Goal: Register for event/course

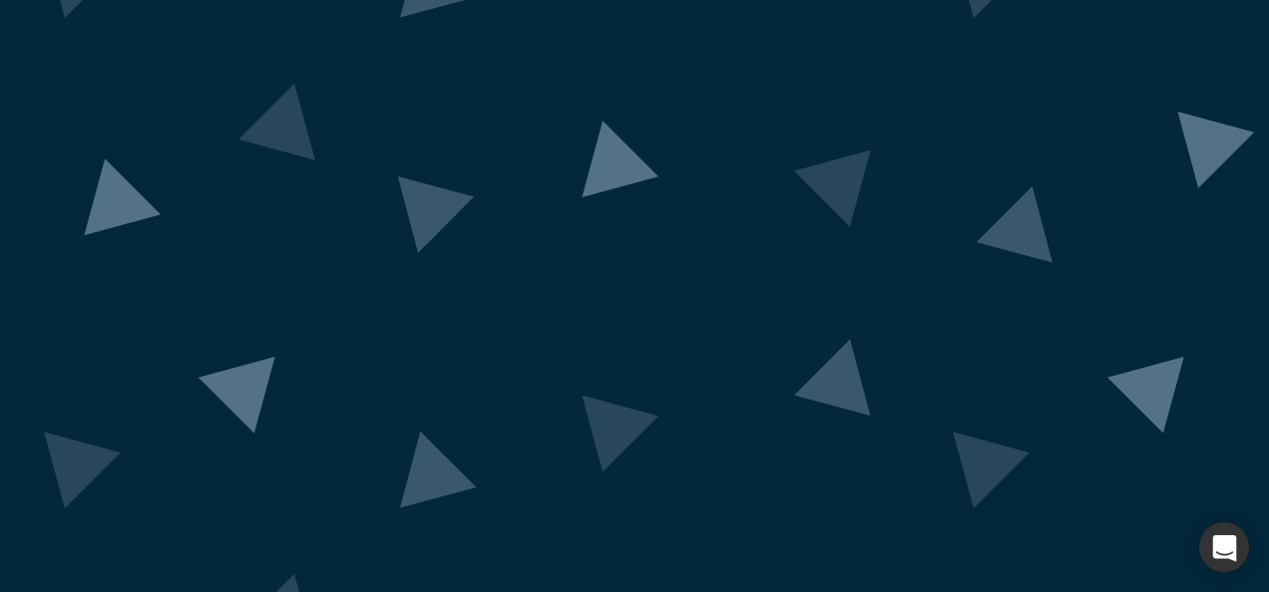
scroll to position [233, 0]
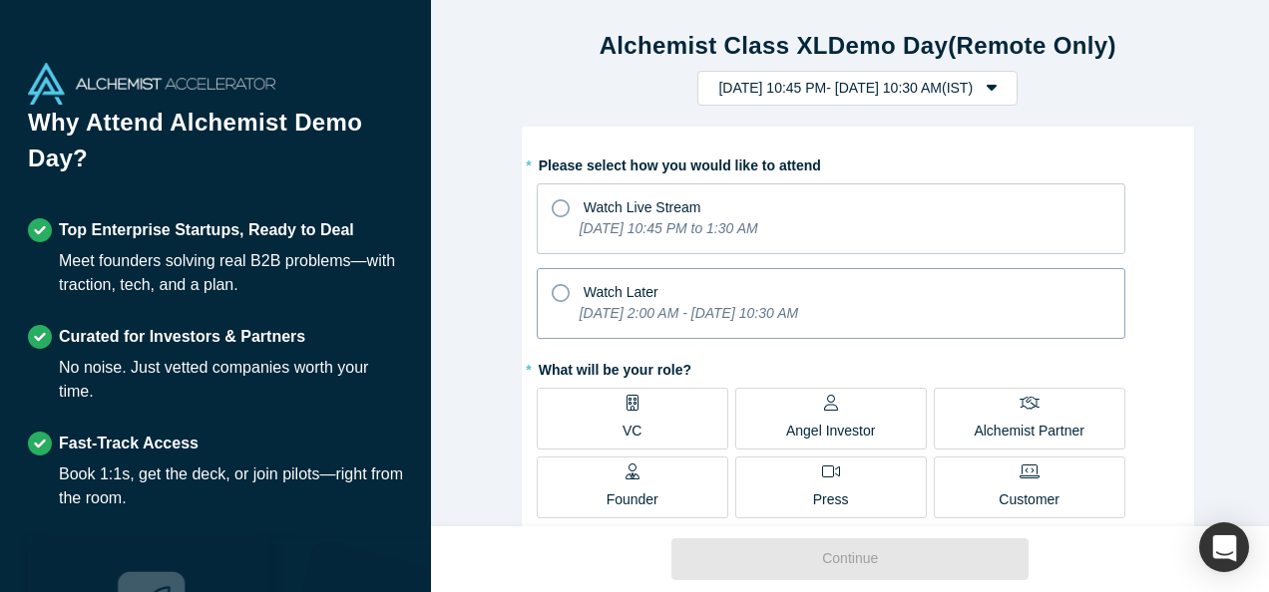
click at [555, 293] on icon at bounding box center [560, 293] width 18 height 18
click at [0, 0] on input "Watch Later [DATE] 2:00 AM - [DATE] 10:30 AM" at bounding box center [0, 0] width 0 height 0
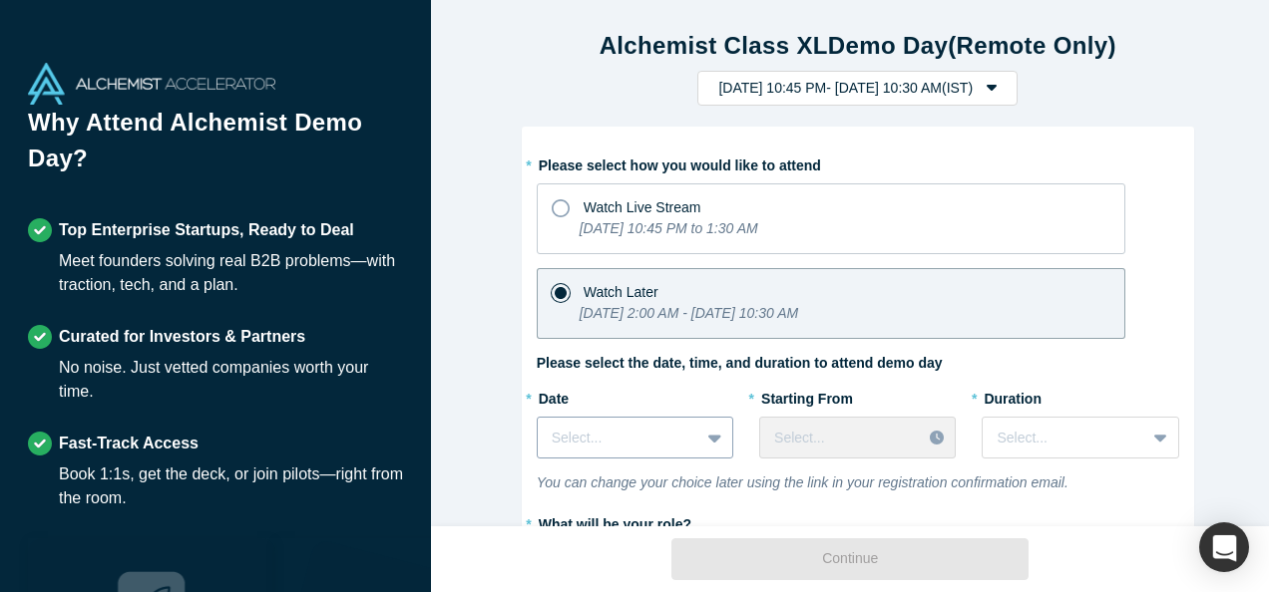
click at [693, 436] on div "Select..." at bounding box center [635, 438] width 196 height 42
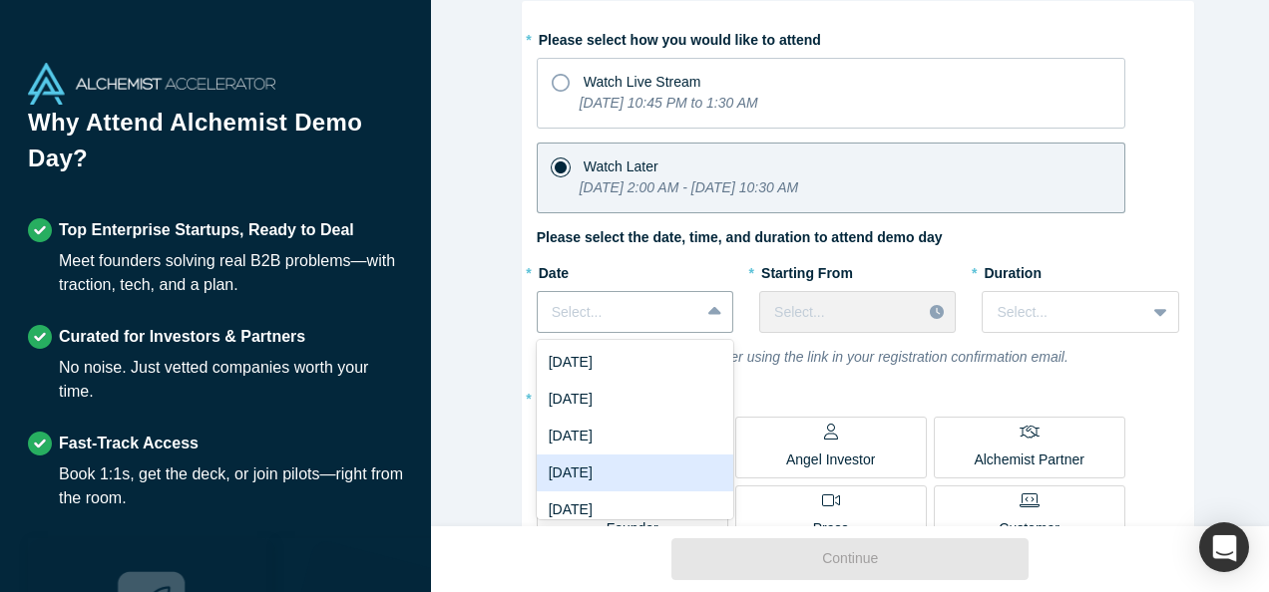
click at [630, 462] on div "[DATE]" at bounding box center [635, 473] width 196 height 37
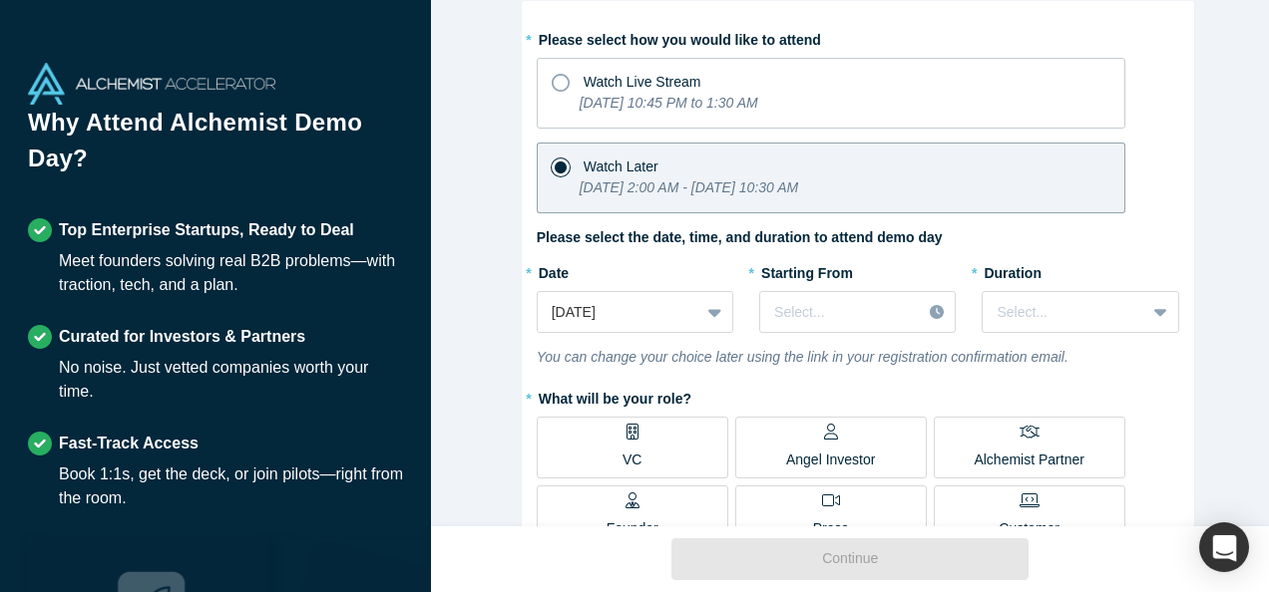
click at [800, 453] on p "Angel Investor" at bounding box center [831, 460] width 90 height 21
click at [0, 0] on input "Angel Investor" at bounding box center [0, 0] width 0 height 0
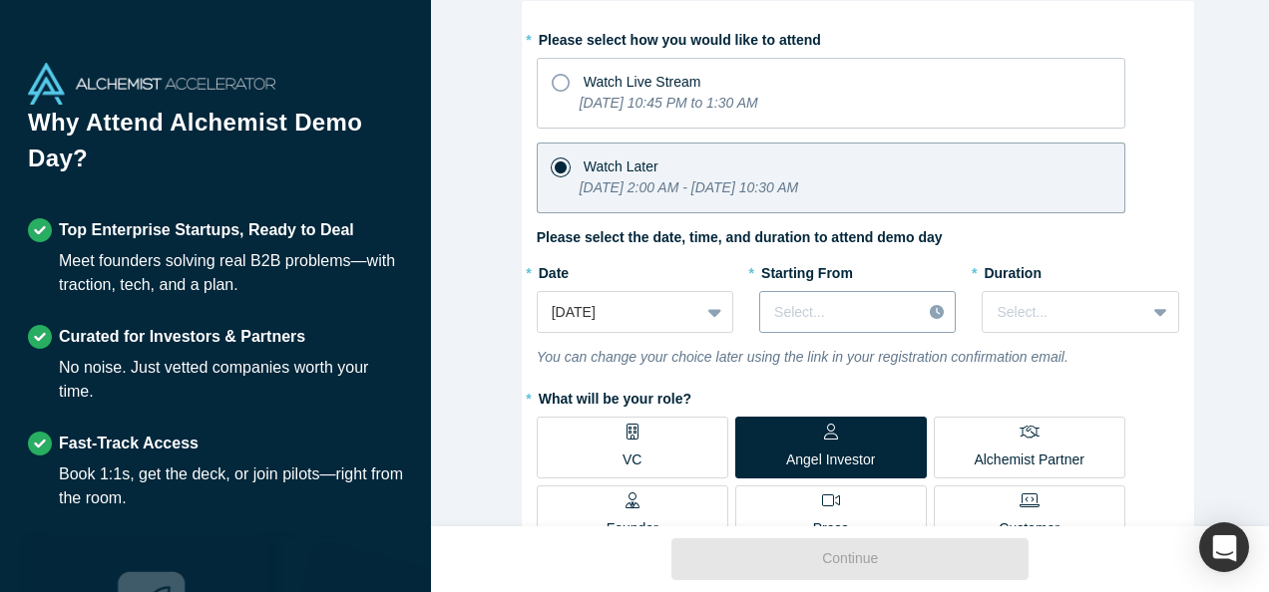
click at [882, 309] on div at bounding box center [840, 312] width 133 height 25
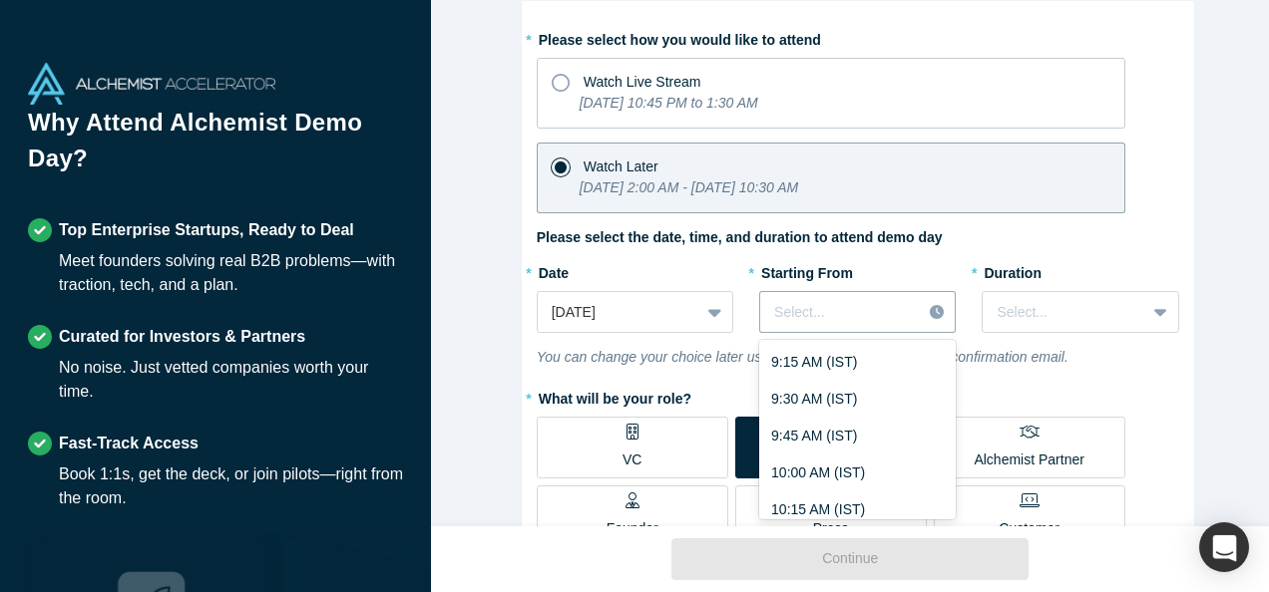
scroll to position [1616, 0]
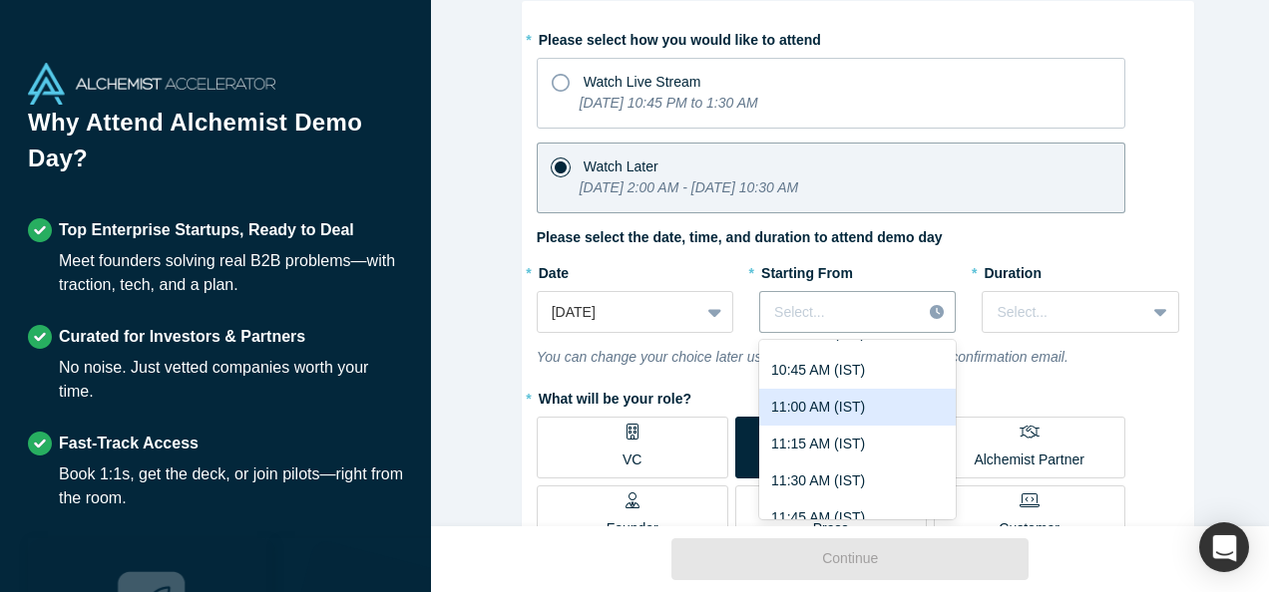
click at [822, 397] on div "11:00 AM (IST)" at bounding box center [857, 407] width 196 height 37
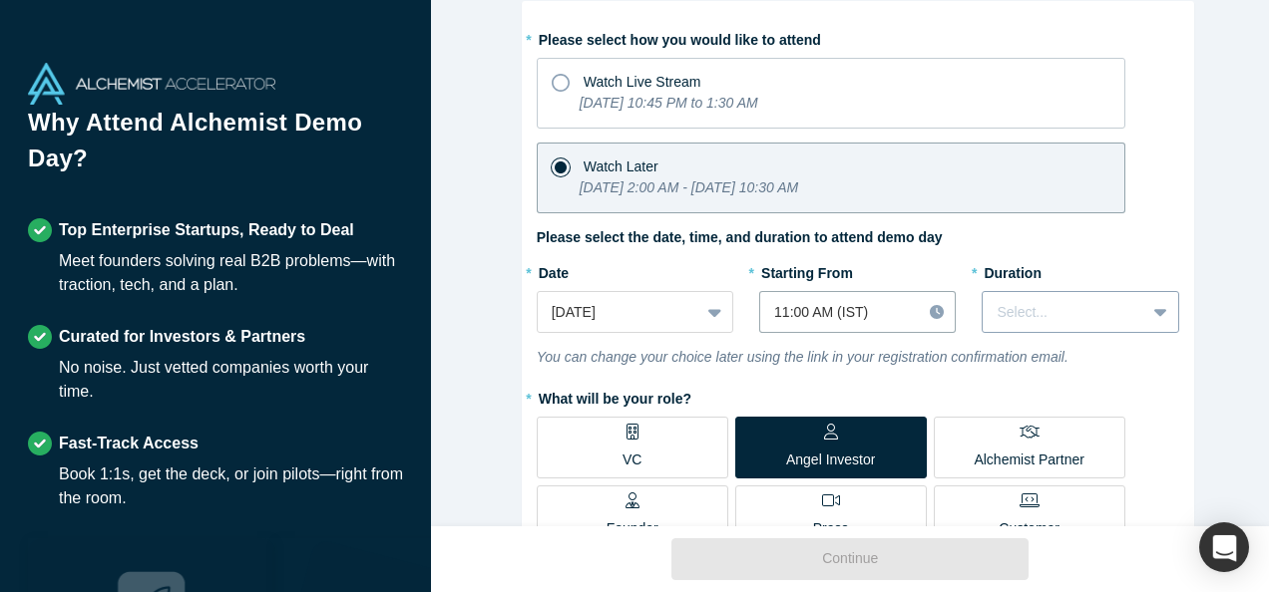
click at [987, 313] on div "Select..." at bounding box center [1063, 312] width 162 height 33
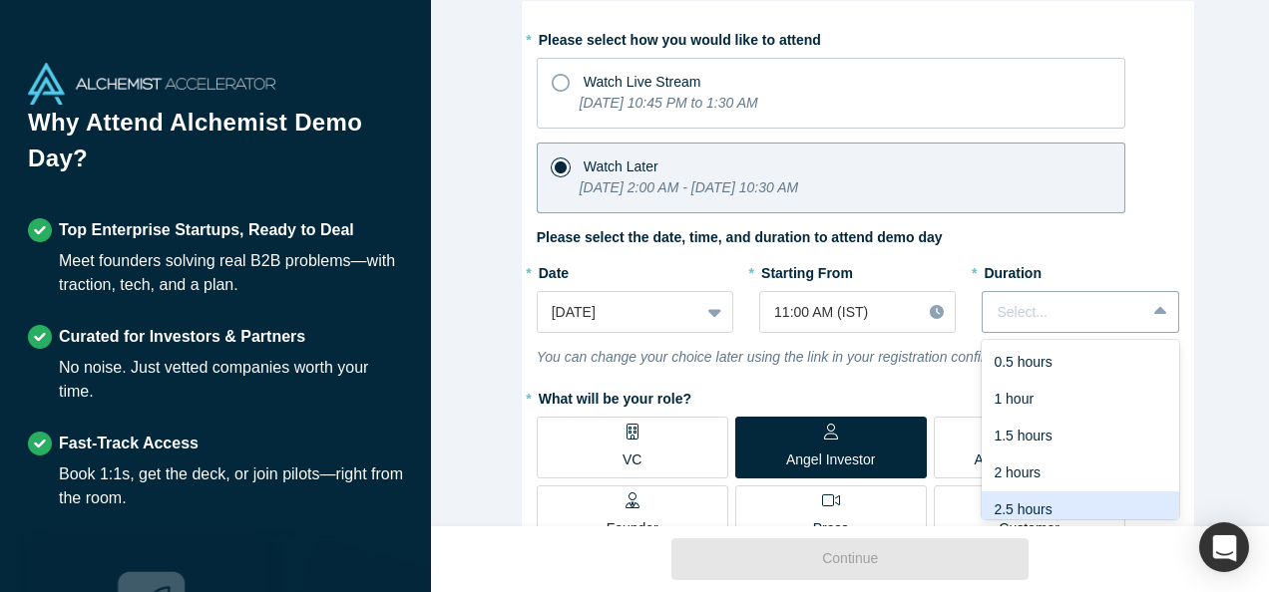
click at [1039, 506] on div "2.5 hours" at bounding box center [1079, 510] width 196 height 37
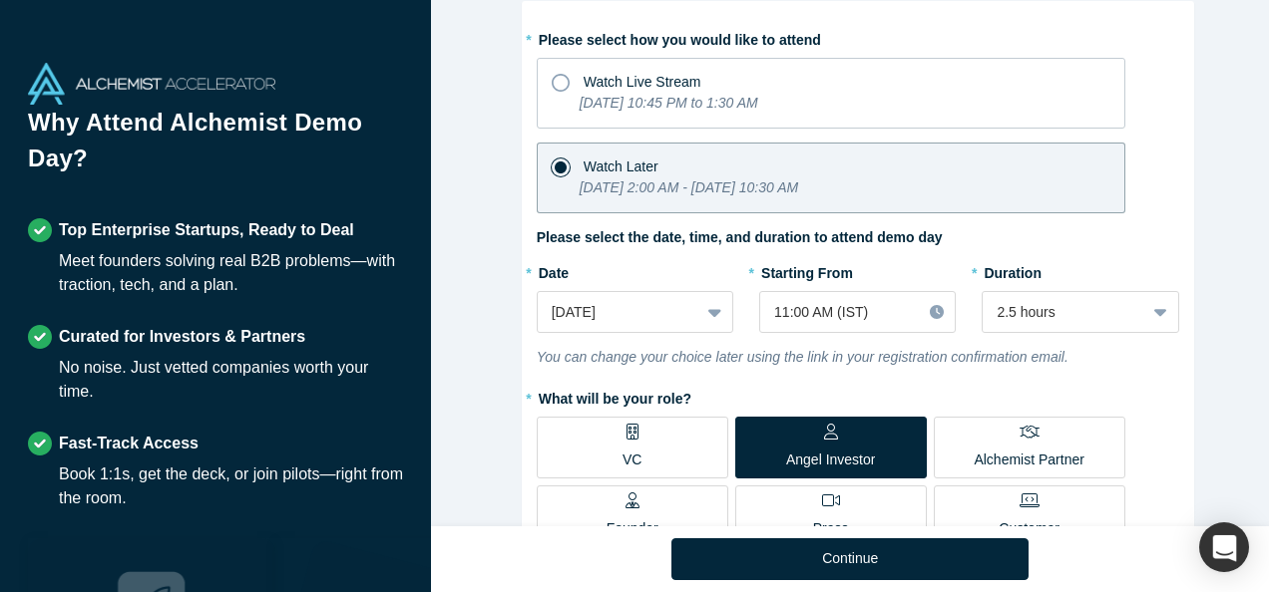
click at [1217, 293] on div "Alchemist Class XL Demo Day (Remote Only) [DATE] 10:45 PM - [DATE] 10:30 AM ( I…" at bounding box center [857, 271] width 853 height 542
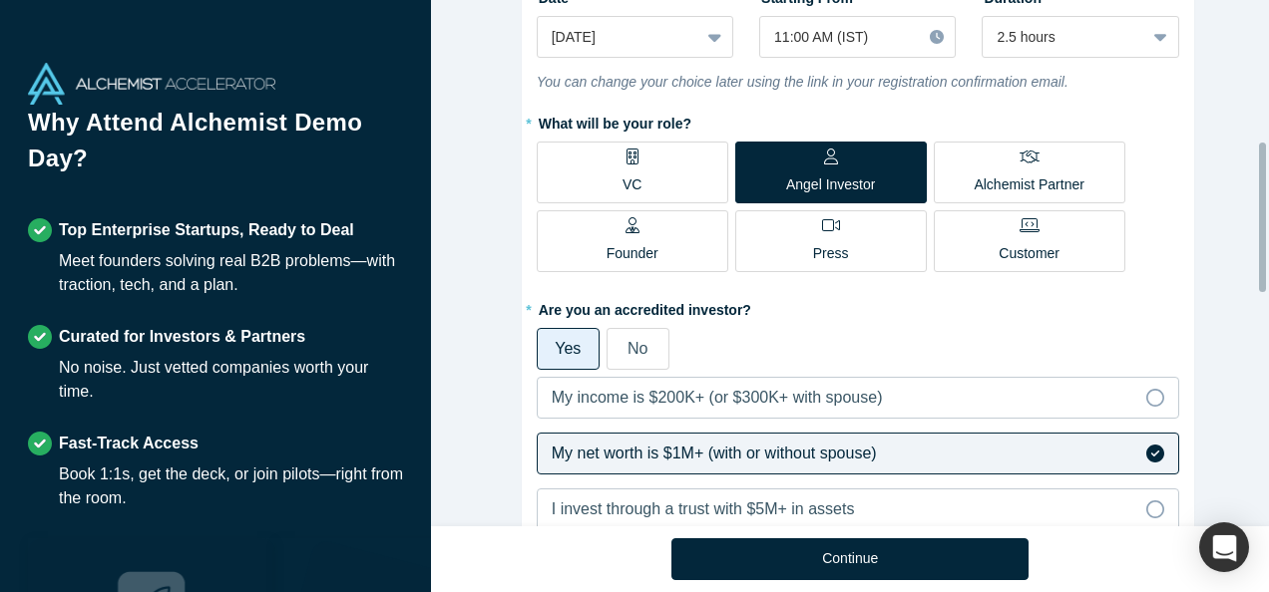
scroll to position [564, 0]
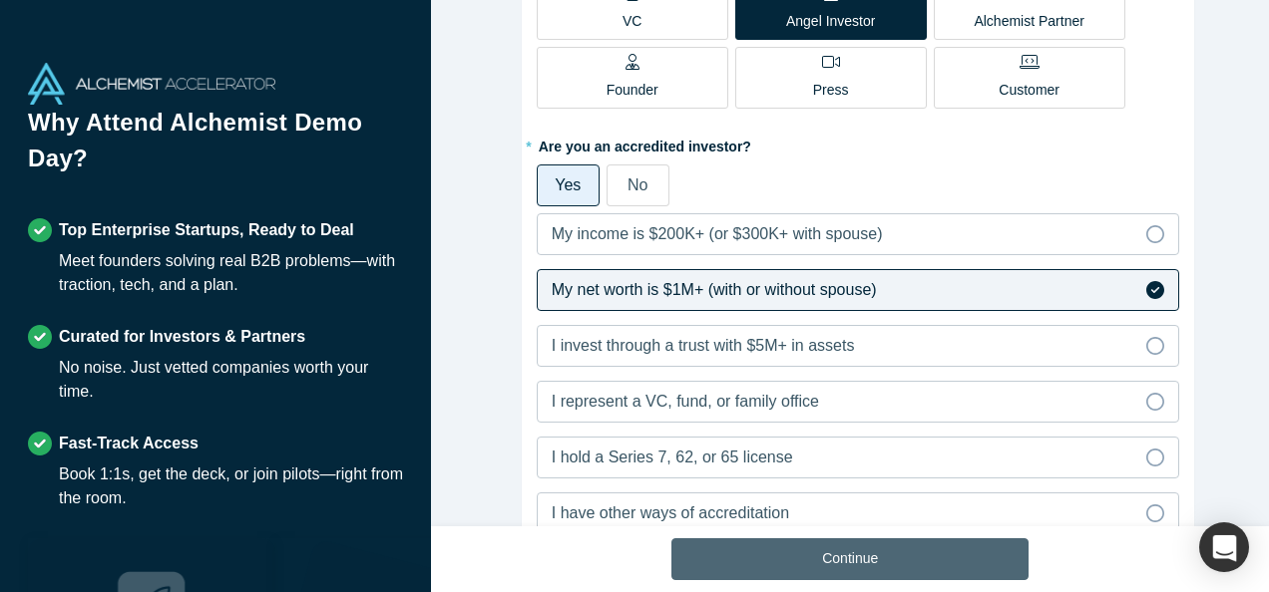
click at [824, 546] on button "Continue" at bounding box center [849, 560] width 357 height 42
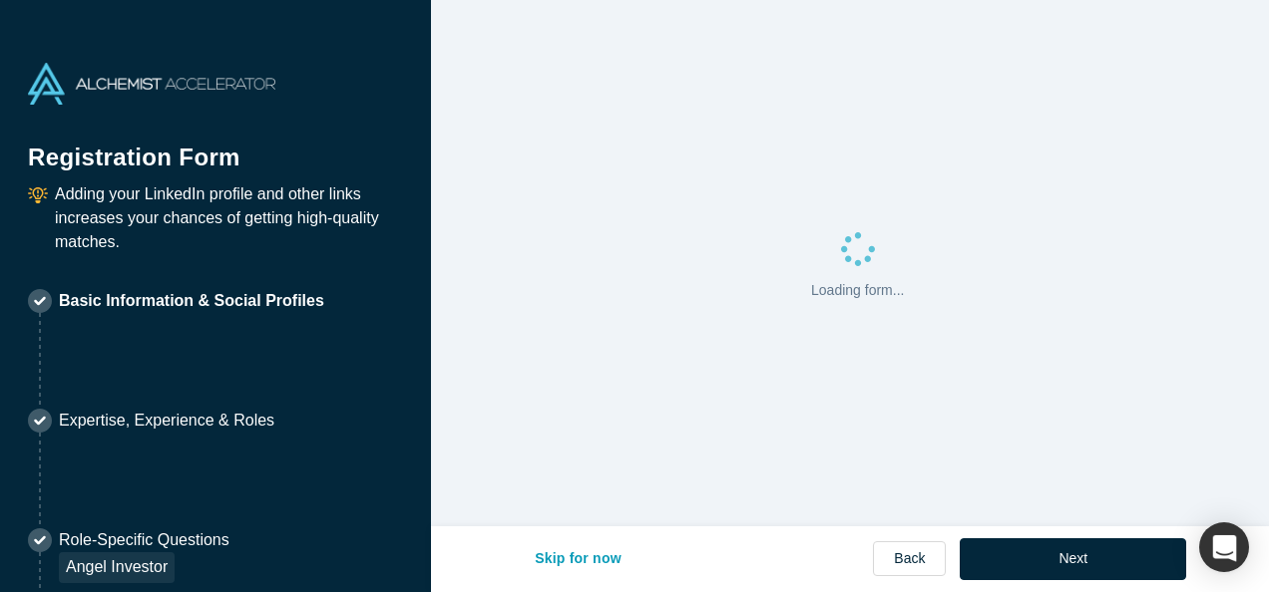
select select "IN"
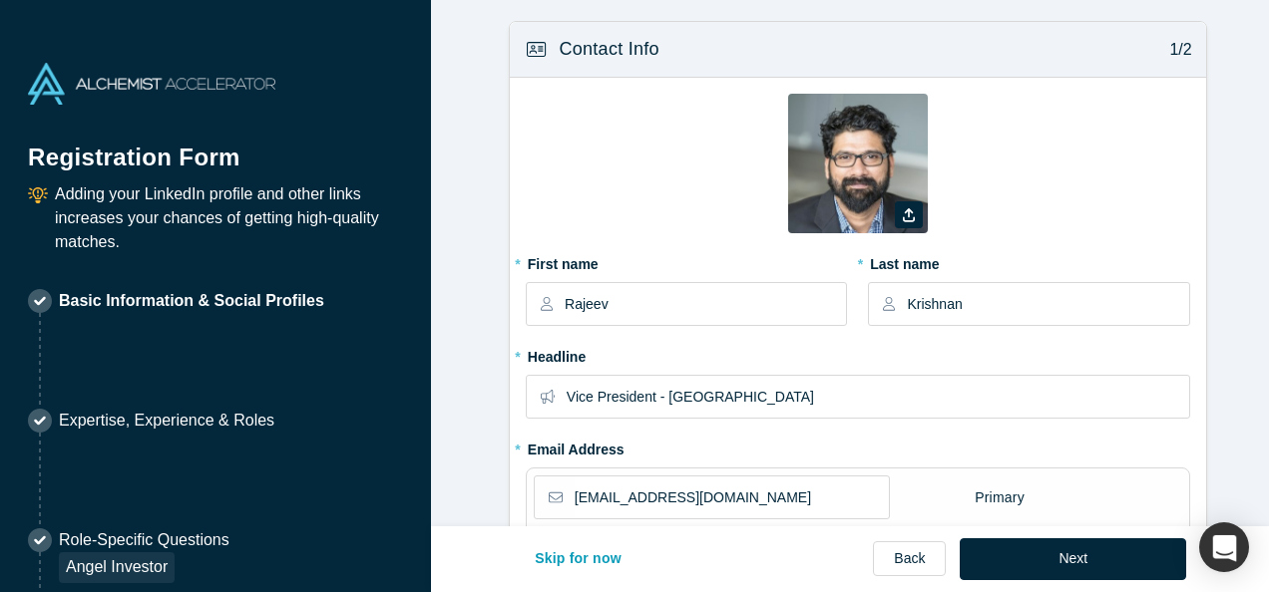
type input "[GEOGRAPHIC_DATA], [GEOGRAPHIC_DATA], [GEOGRAPHIC_DATA]"
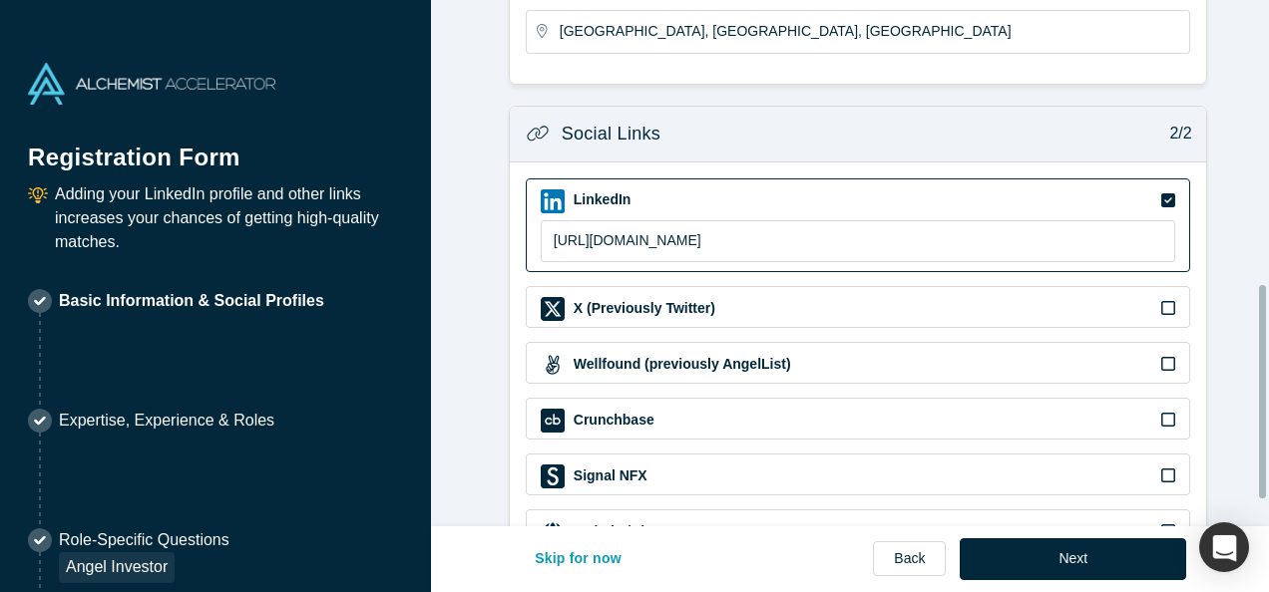
scroll to position [764, 0]
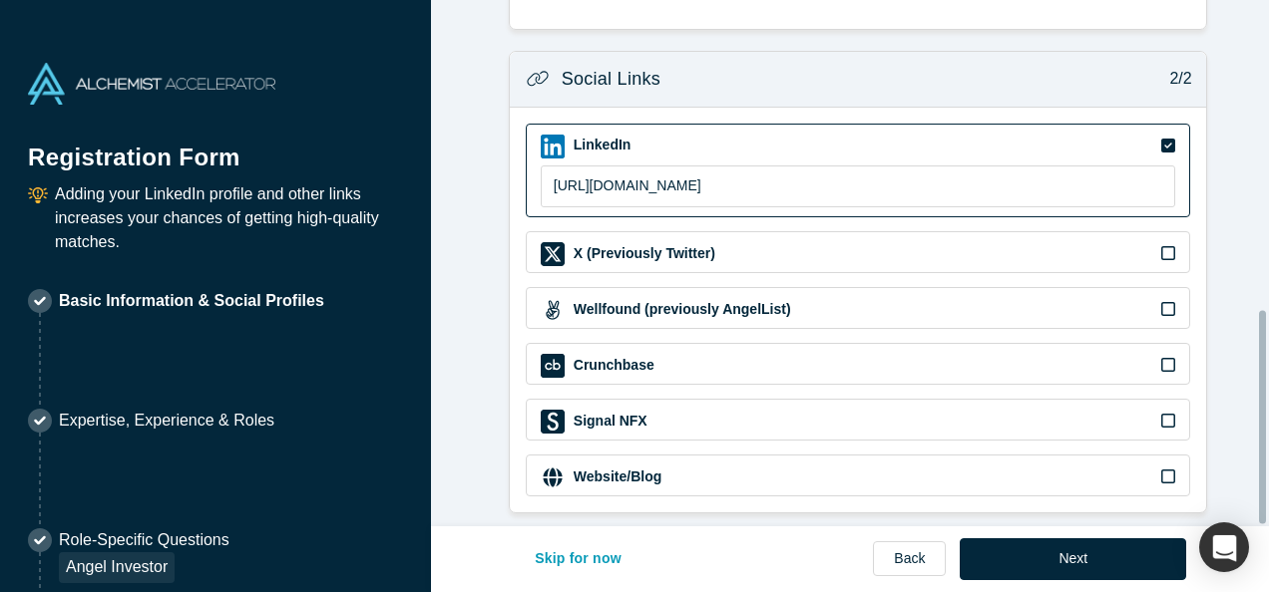
drag, startPoint x: 1265, startPoint y: 151, endPoint x: 1265, endPoint y: 525, distance: 374.0
click at [1265, 525] on div "Contact Info 1/2 Zoom Save Remove Upload New * First name [PERSON_NAME] * Last …" at bounding box center [850, 263] width 838 height 527
click at [1161, 301] on icon at bounding box center [1168, 309] width 14 height 16
click at [0, 0] on input "checkbox" at bounding box center [0, 0] width 0 height 0
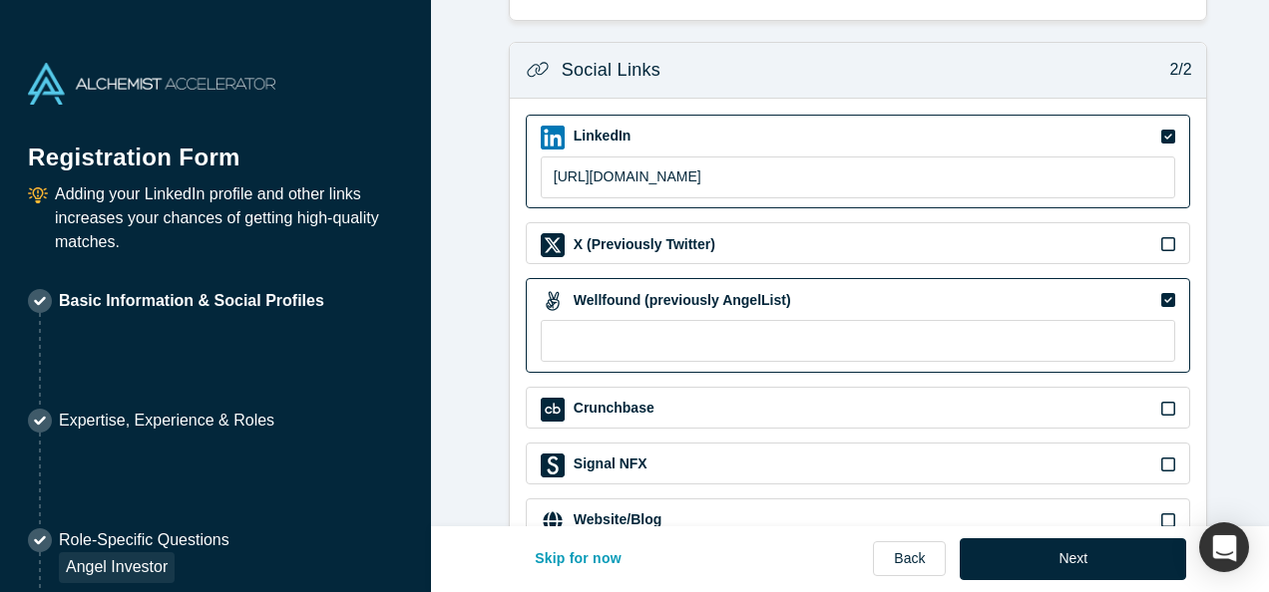
click at [1161, 297] on icon at bounding box center [1168, 300] width 14 height 14
click at [0, 0] on input "checkbox" at bounding box center [0, 0] width 0 height 0
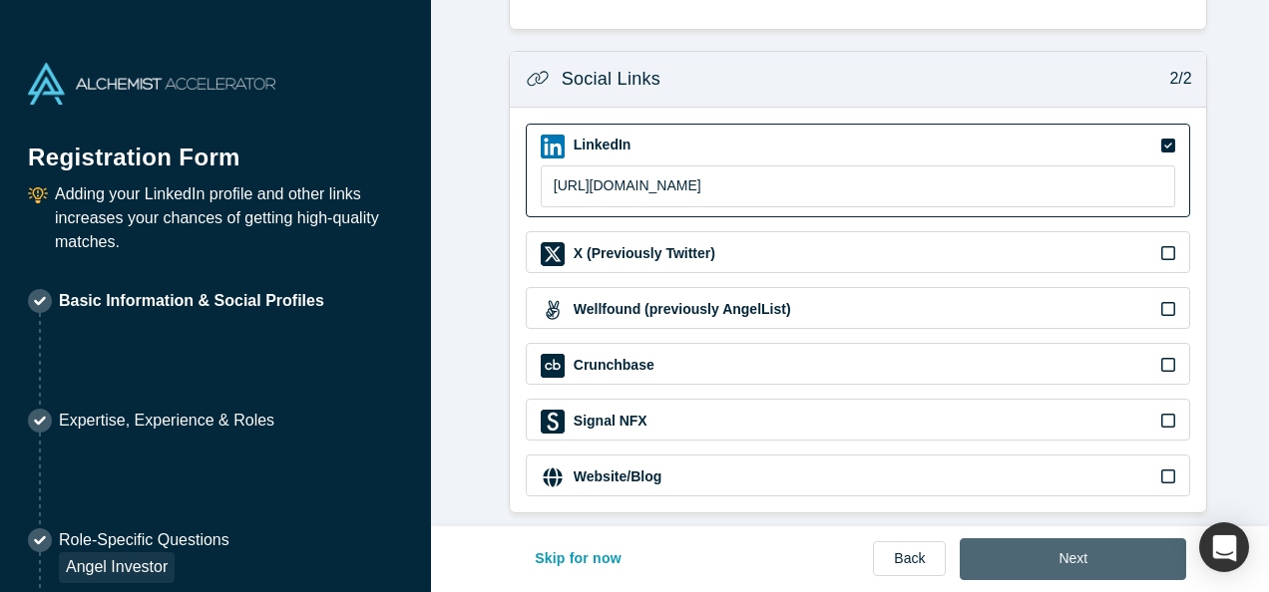
click at [1025, 552] on button "Next" at bounding box center [1072, 560] width 226 height 42
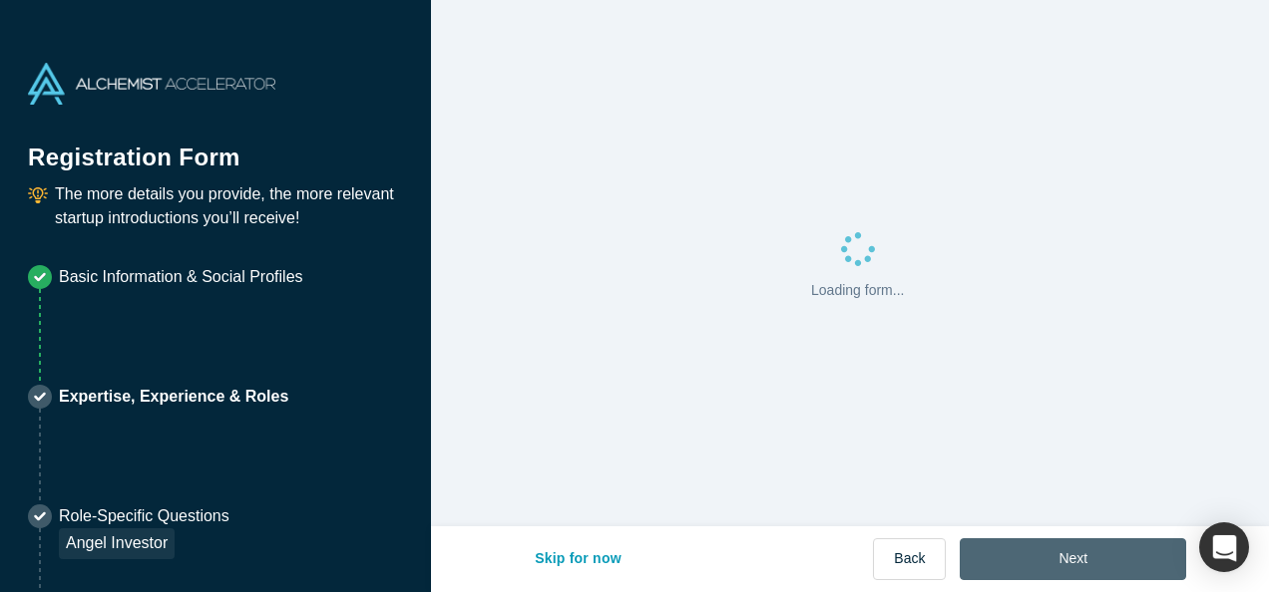
scroll to position [0, 0]
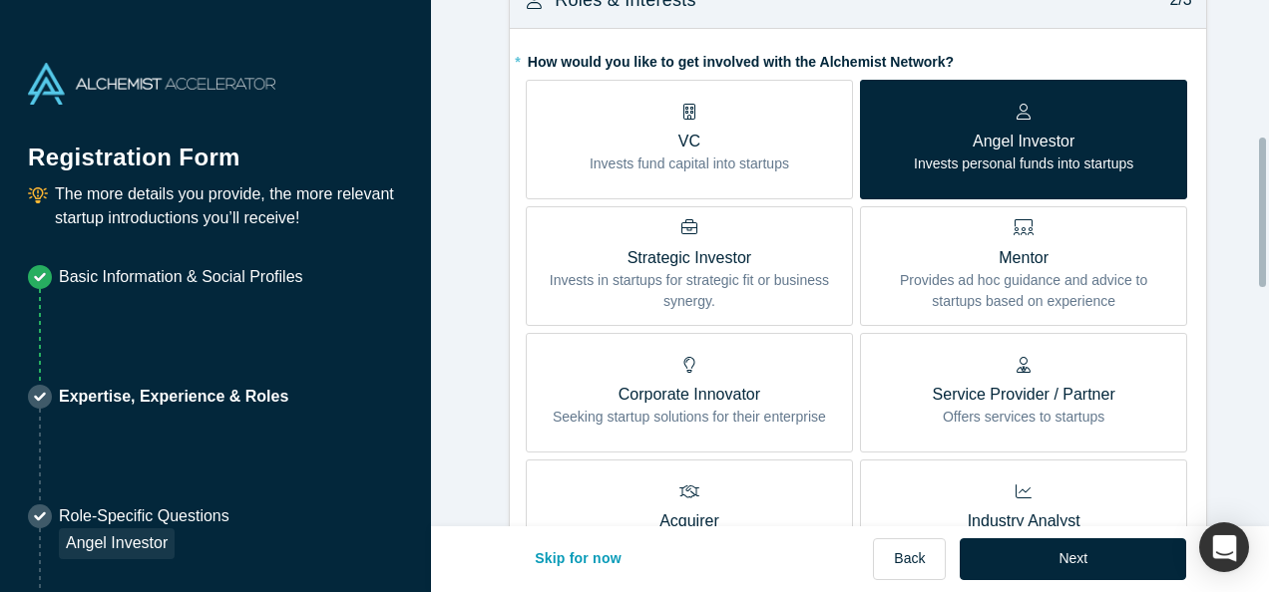
scroll to position [479, 0]
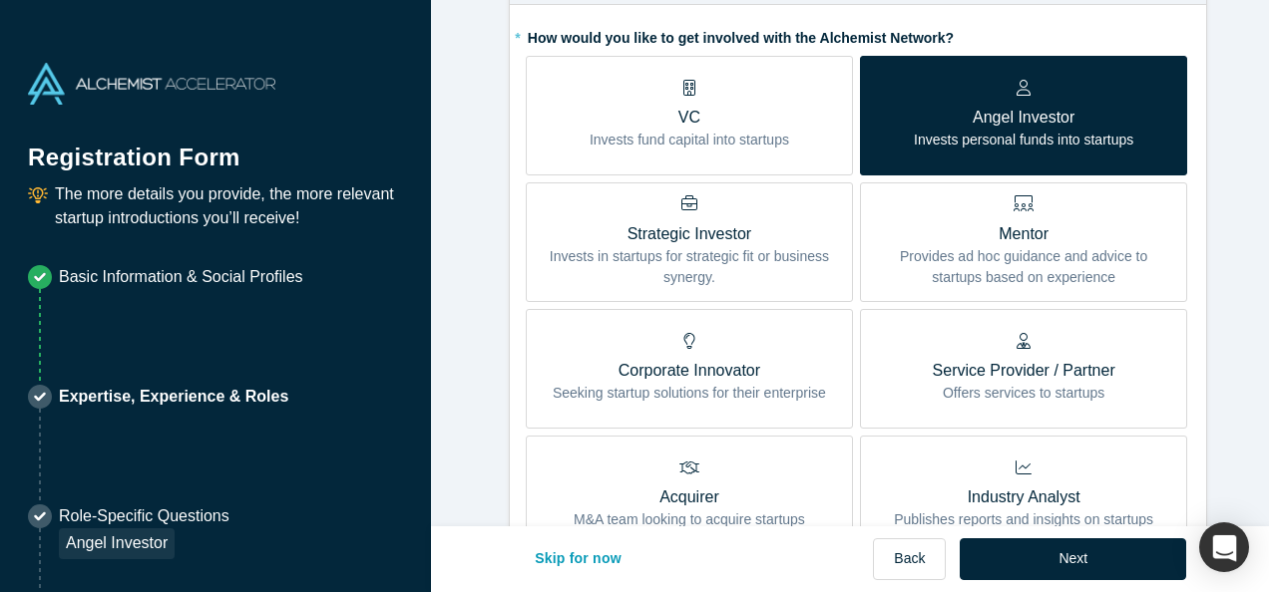
click at [1020, 212] on span "Mentor Provides ad hoc guidance and advice to startups based on experience" at bounding box center [1023, 245] width 297 height 85
click at [0, 0] on input "Mentor Provides ad hoc guidance and advice to startups based on experience" at bounding box center [0, 0] width 0 height 0
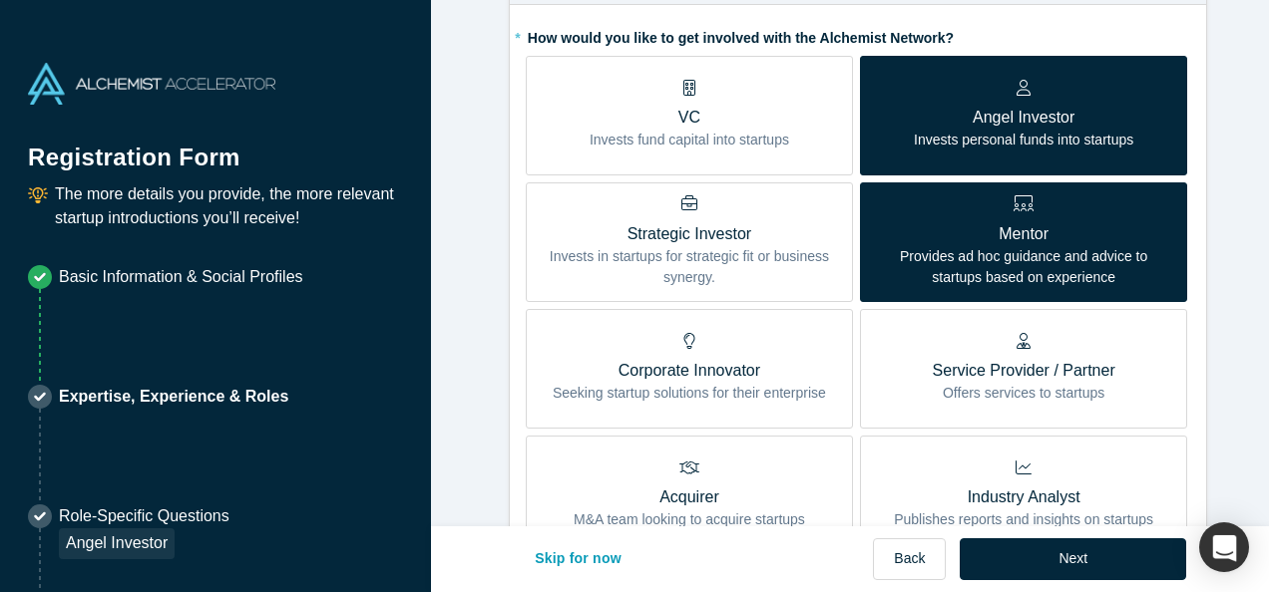
click at [1201, 344] on form "Achievements 1/3 * What are your top 3-5 professional achievements? NA * What a…" at bounding box center [857, 441] width 853 height 1798
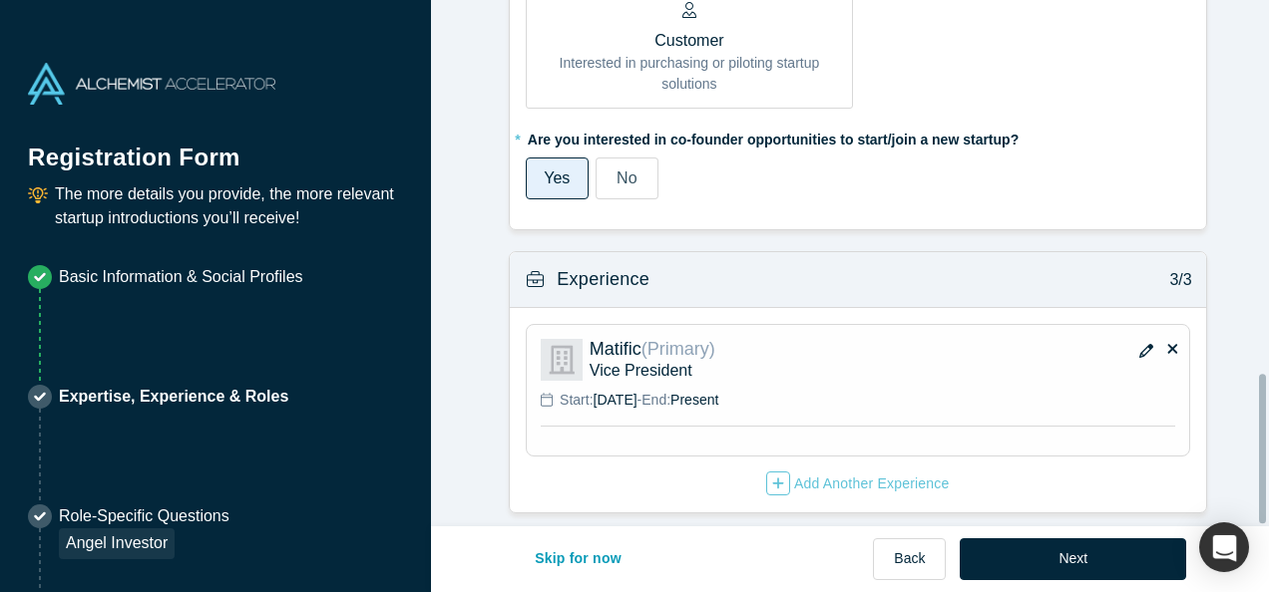
scroll to position [1314, 0]
click at [1137, 338] on button "button" at bounding box center [1146, 352] width 30 height 28
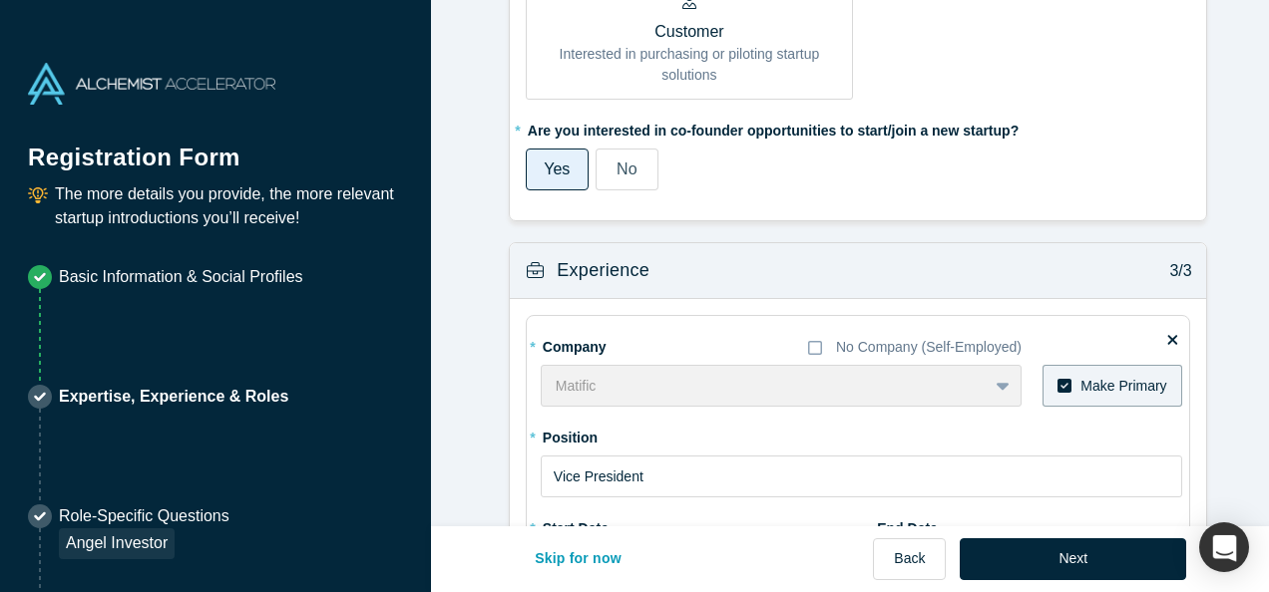
click at [951, 421] on div "* Position Vice President" at bounding box center [861, 459] width 641 height 77
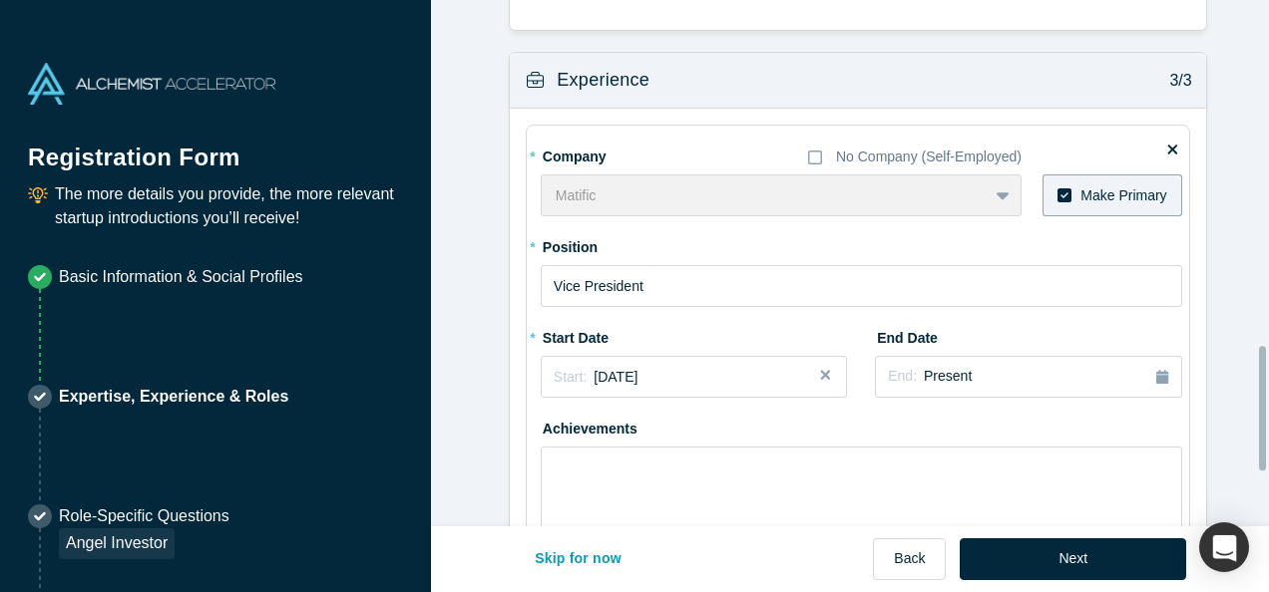
scroll to position [1514, 0]
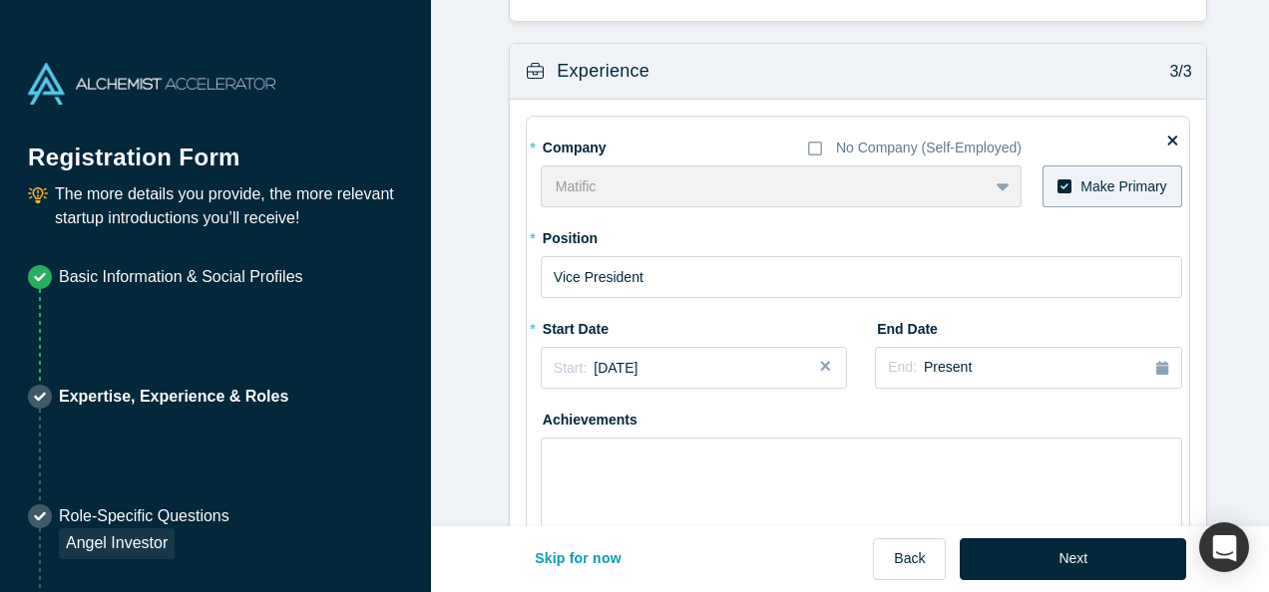
click at [817, 368] on button "Close" at bounding box center [832, 368] width 30 height 42
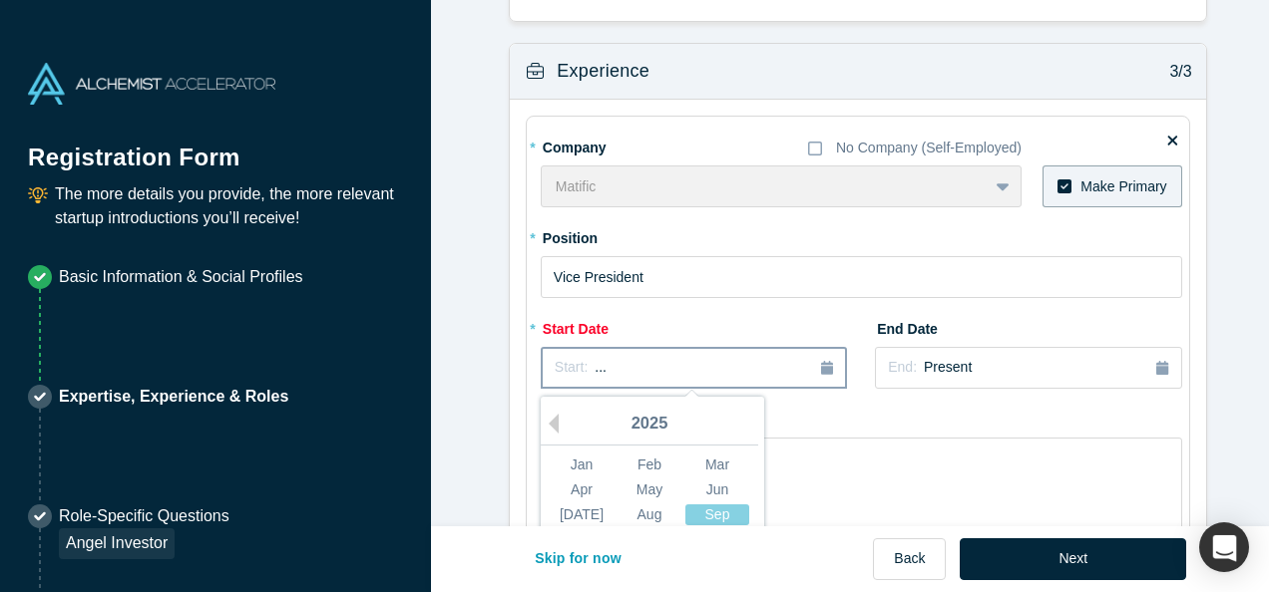
click at [704, 371] on div "Start: ..." at bounding box center [693, 368] width 278 height 22
click at [544, 422] on button "Previous Year" at bounding box center [549, 424] width 20 height 20
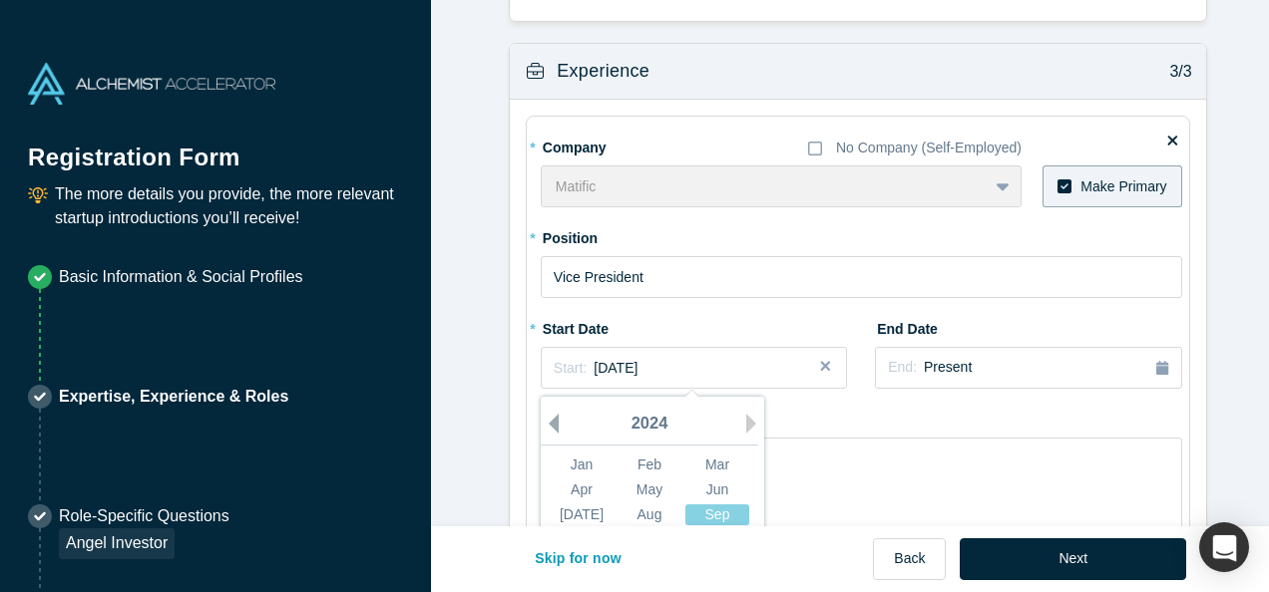
click at [544, 422] on button "Previous Year" at bounding box center [549, 424] width 20 height 20
click at [637, 484] on div "May" at bounding box center [649, 490] width 64 height 21
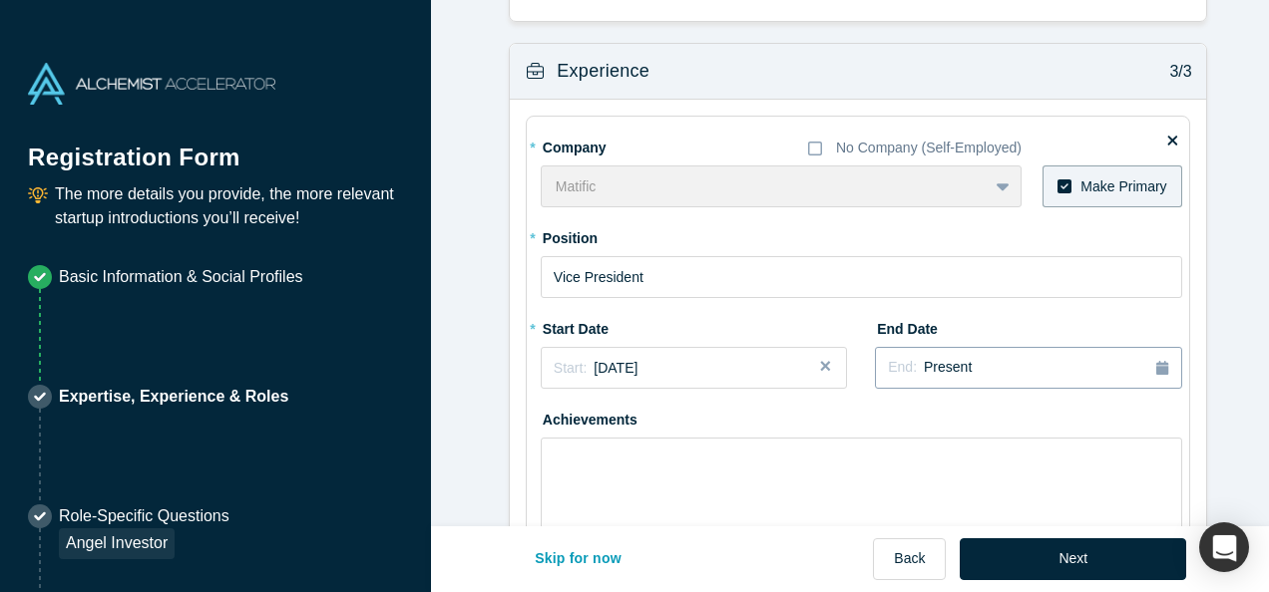
click at [946, 365] on span "Present" at bounding box center [947, 367] width 48 height 16
click at [967, 419] on button "Previous Year" at bounding box center [967, 424] width 20 height 20
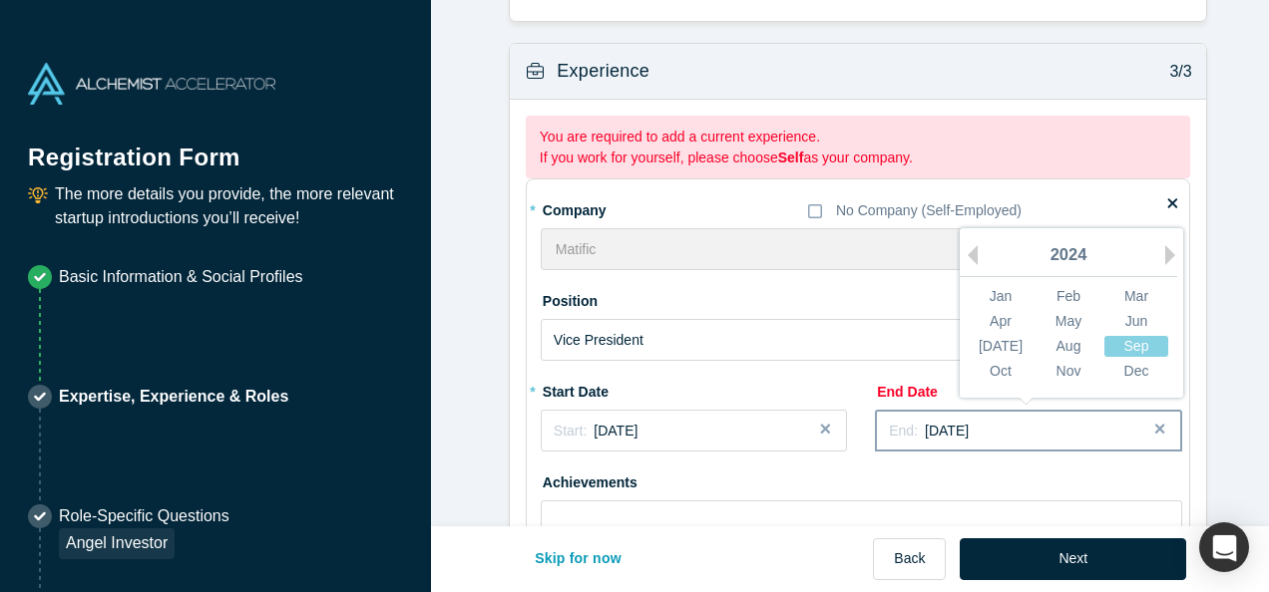
click at [967, 423] on span "[DATE]" at bounding box center [946, 431] width 44 height 16
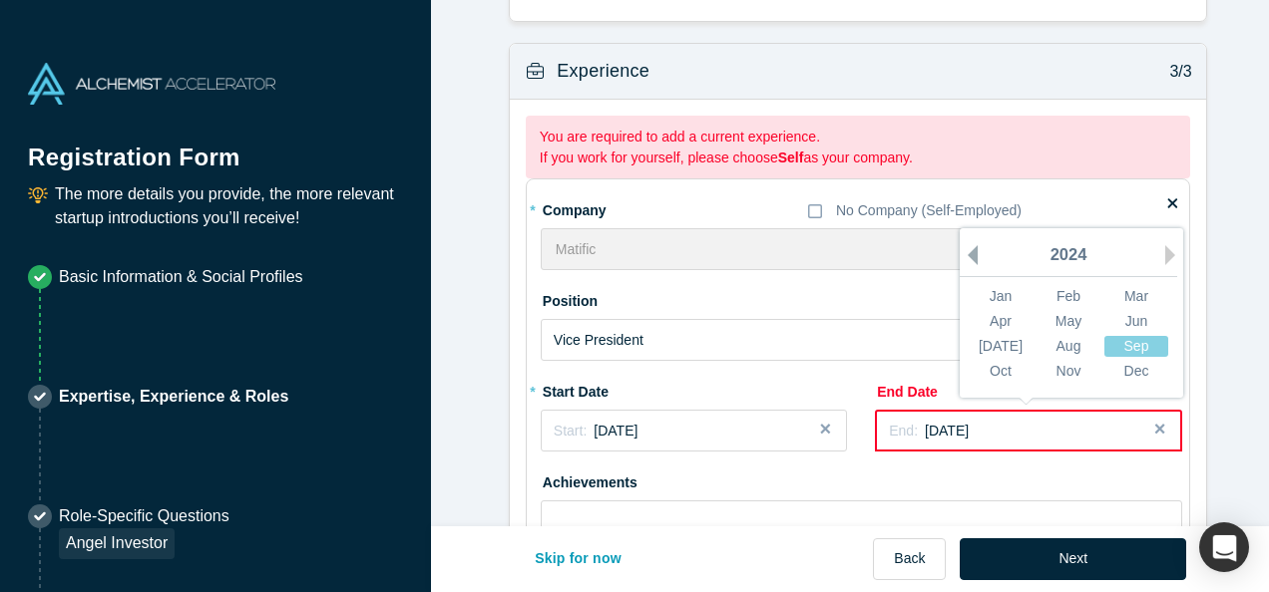
click at [966, 245] on button "Previous Year" at bounding box center [967, 255] width 20 height 20
click at [1123, 321] on div "Jun" at bounding box center [1136, 321] width 64 height 21
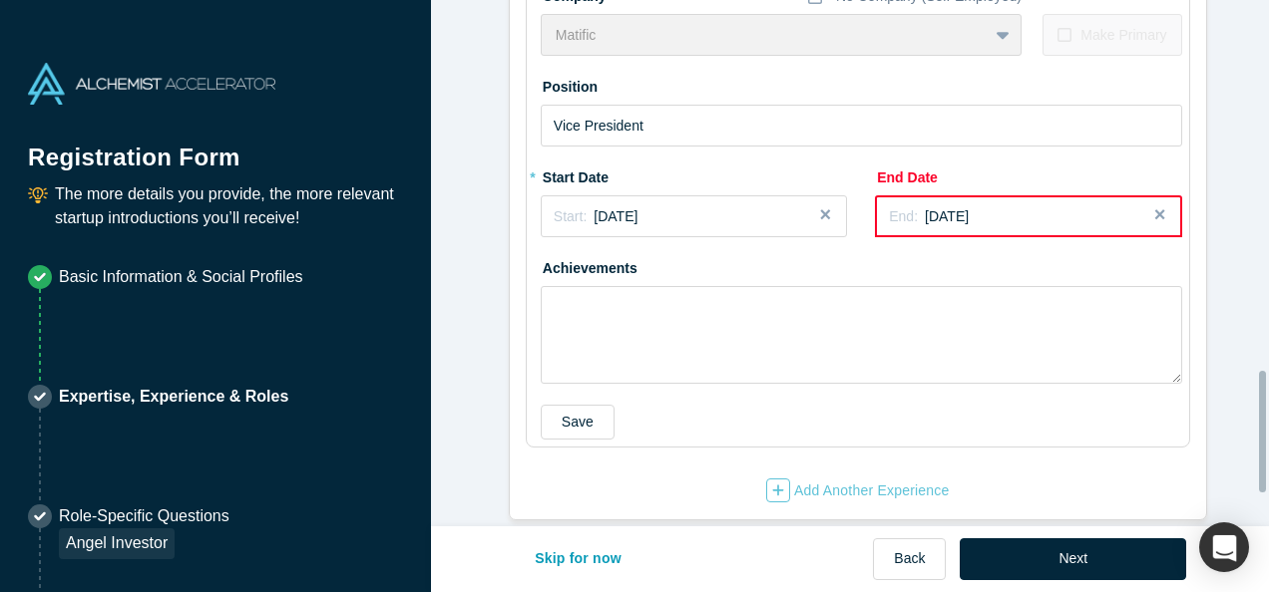
scroll to position [1743, 0]
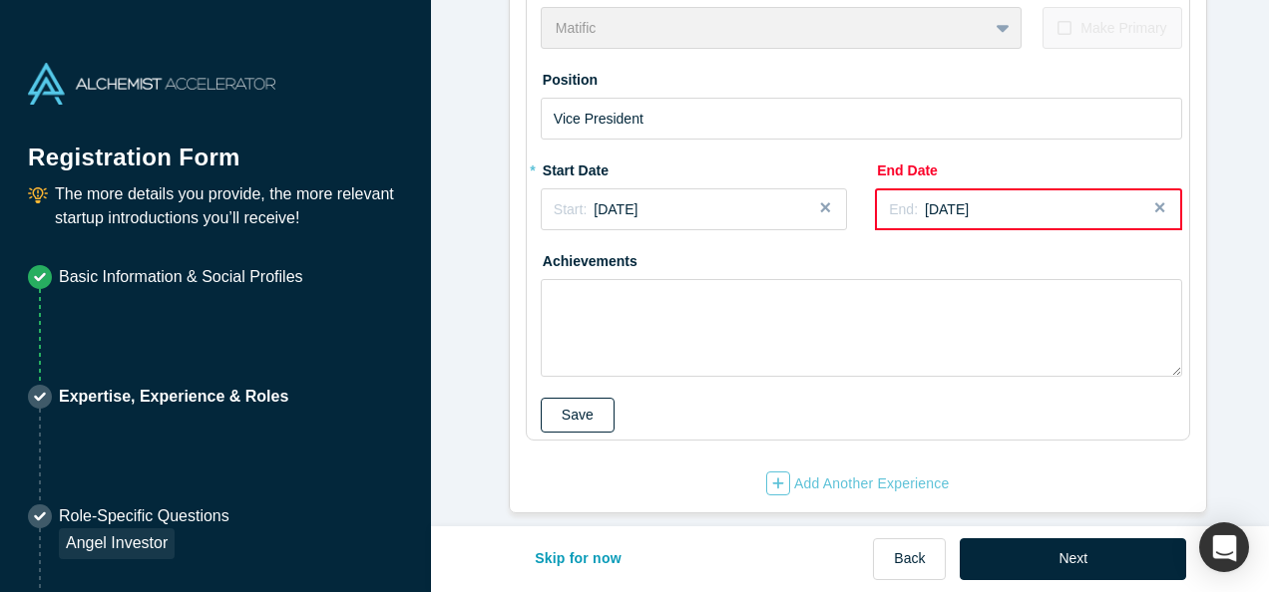
click at [583, 405] on button "Save" at bounding box center [578, 415] width 74 height 35
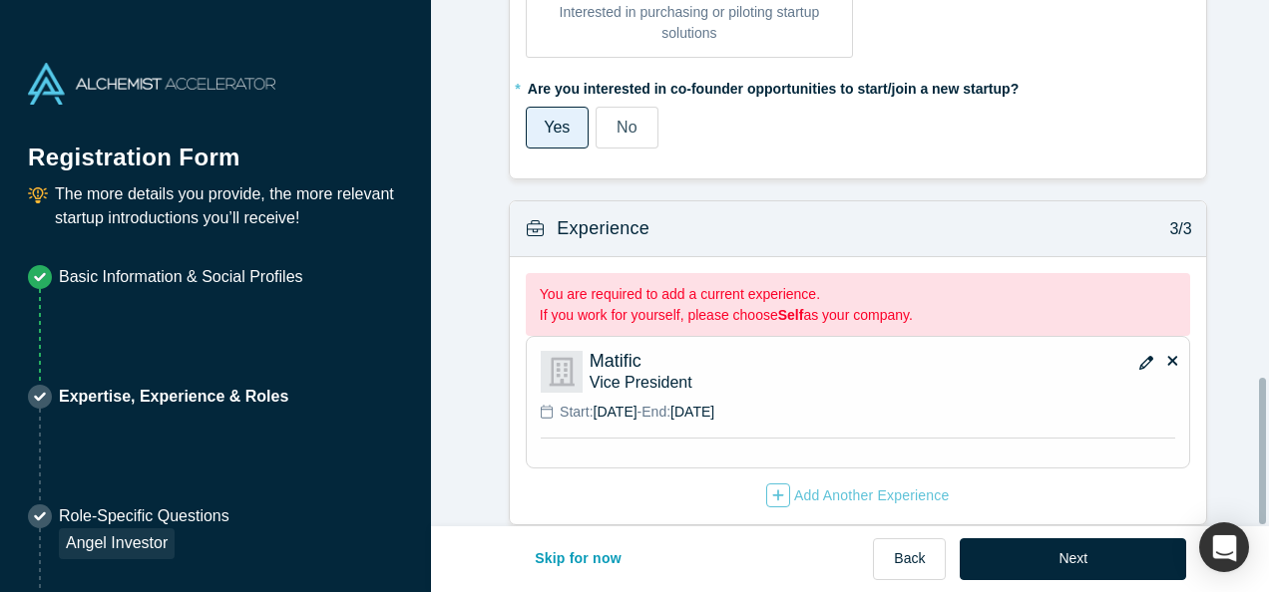
click at [864, 351] on p "Matific" at bounding box center [808, 361] width 439 height 21
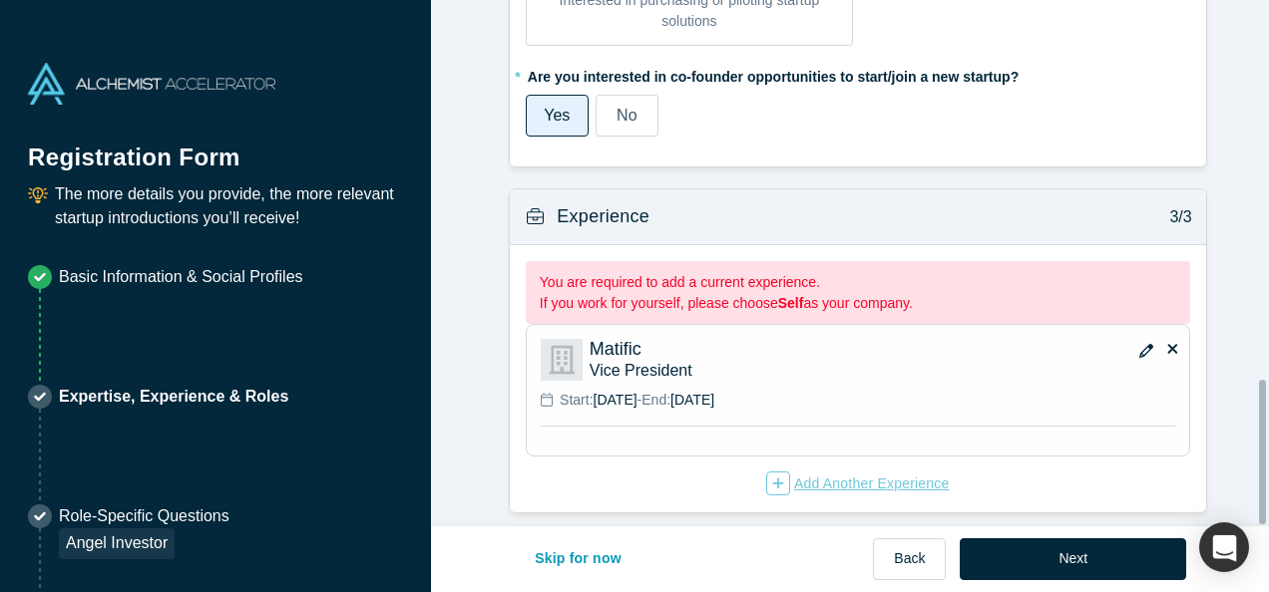
click at [824, 472] on div "Add Another Experience" at bounding box center [857, 484] width 183 height 24
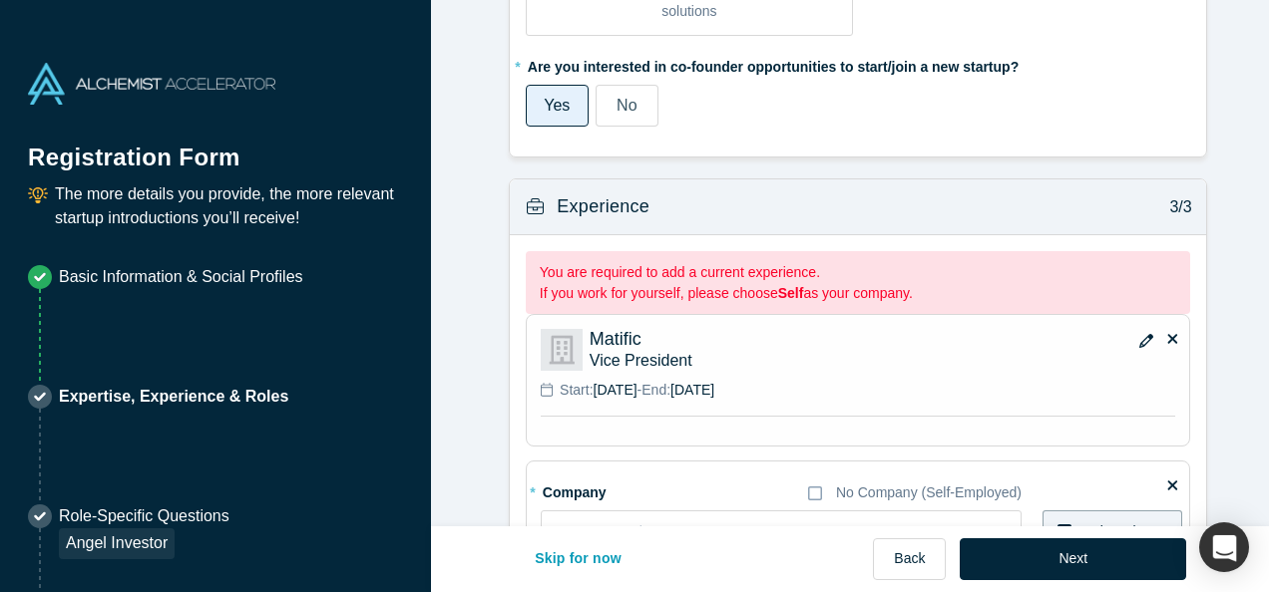
click at [829, 316] on div "Matific Vice President Start: [DATE] - End: [DATE]" at bounding box center [858, 380] width 664 height 133
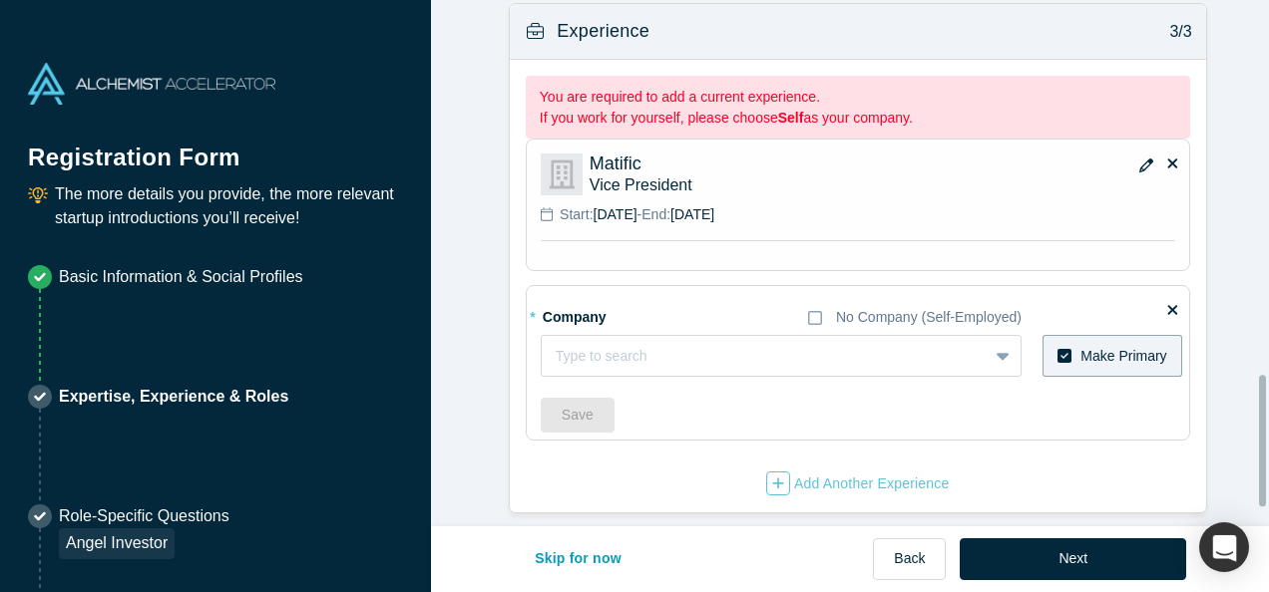
scroll to position [1562, 0]
click at [582, 344] on div at bounding box center [744, 356] width 378 height 25
type input "CynLr"
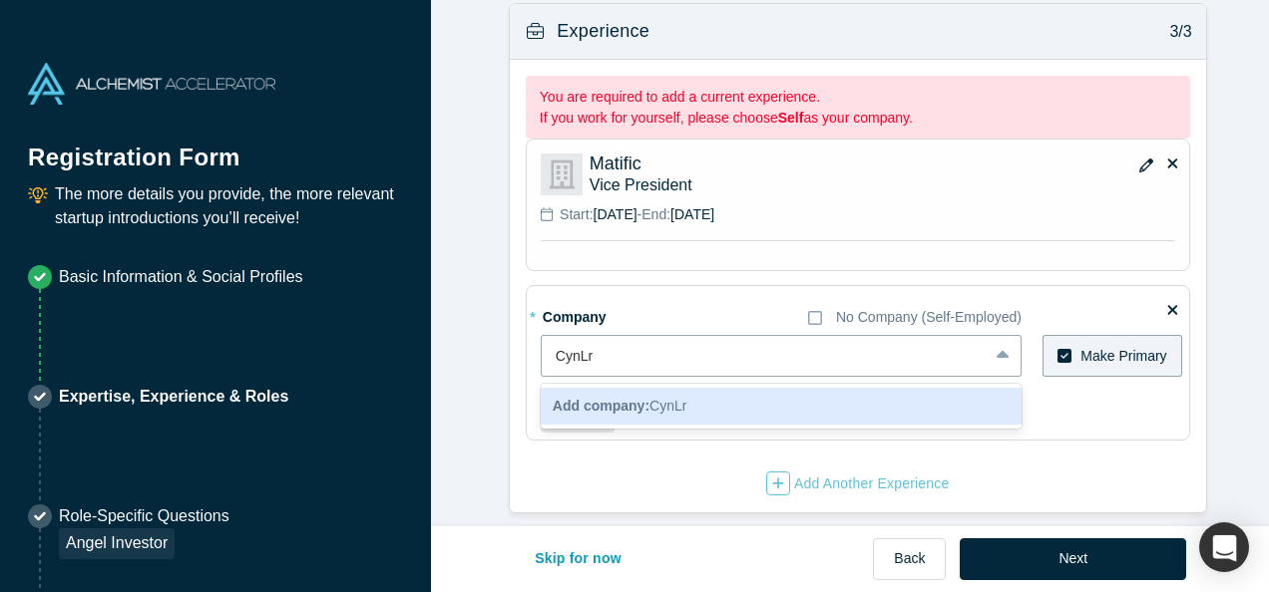
click at [610, 398] on b "Add company:" at bounding box center [600, 406] width 97 height 16
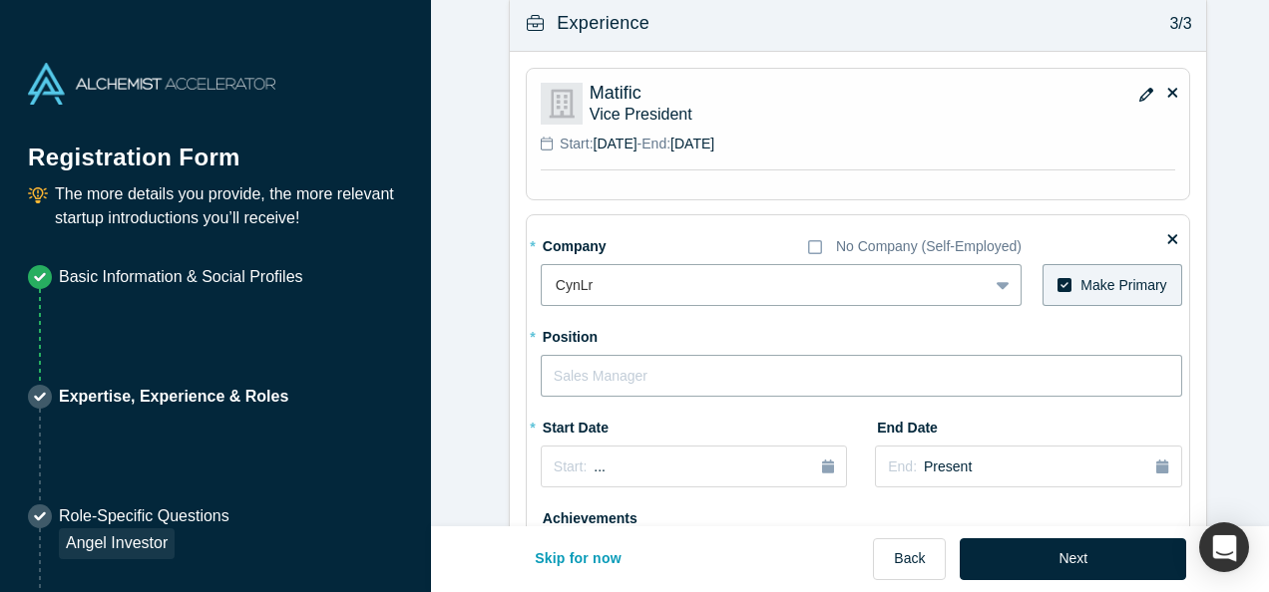
click at [688, 362] on input "text" at bounding box center [861, 376] width 641 height 42
type input "Global Head - Growth & Partnerships"
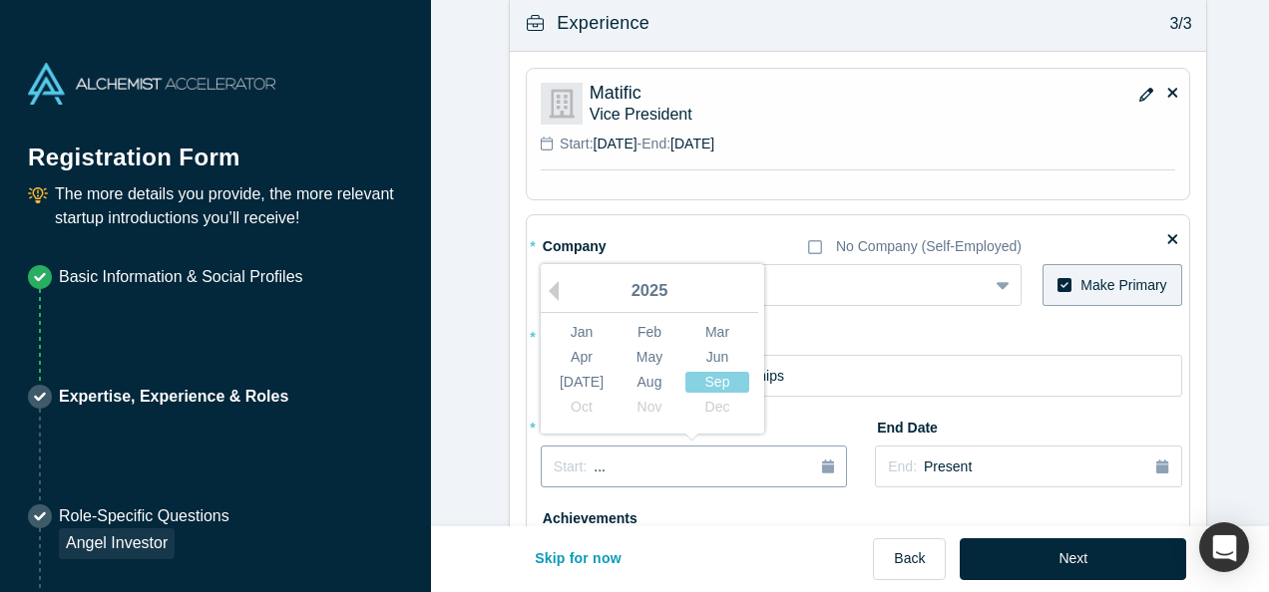
click at [596, 459] on div "Start: ..." at bounding box center [693, 468] width 280 height 22
click at [544, 284] on button "Previous Year" at bounding box center [549, 291] width 20 height 20
click at [572, 377] on div "[DATE]" at bounding box center [581, 382] width 64 height 21
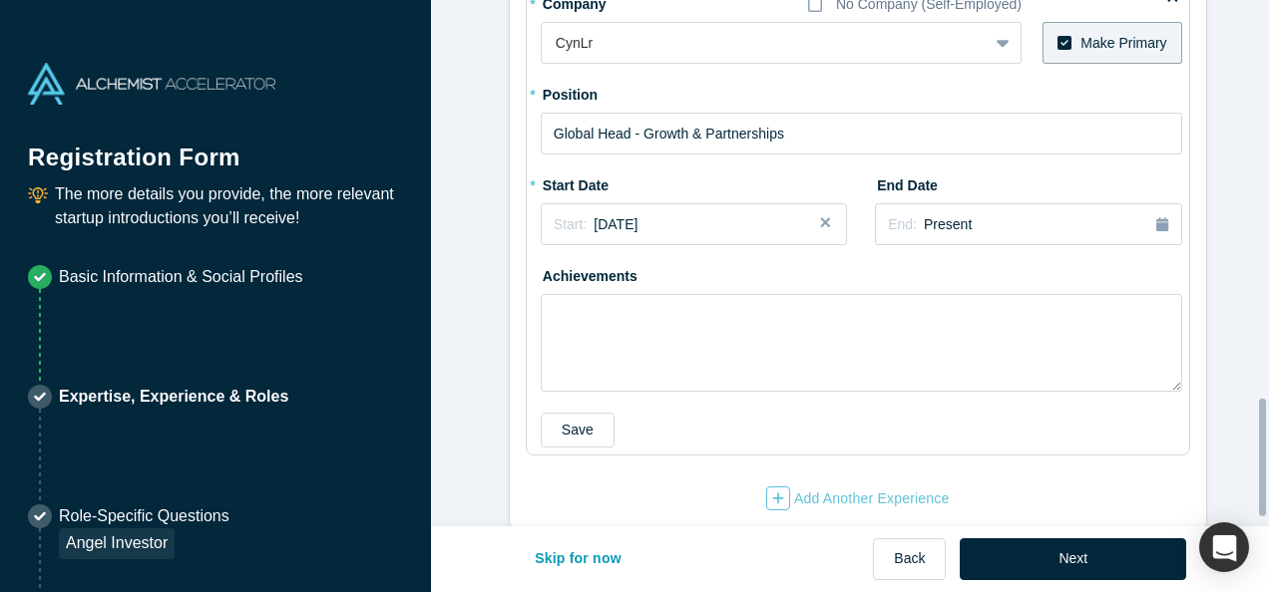
scroll to position [1827, 0]
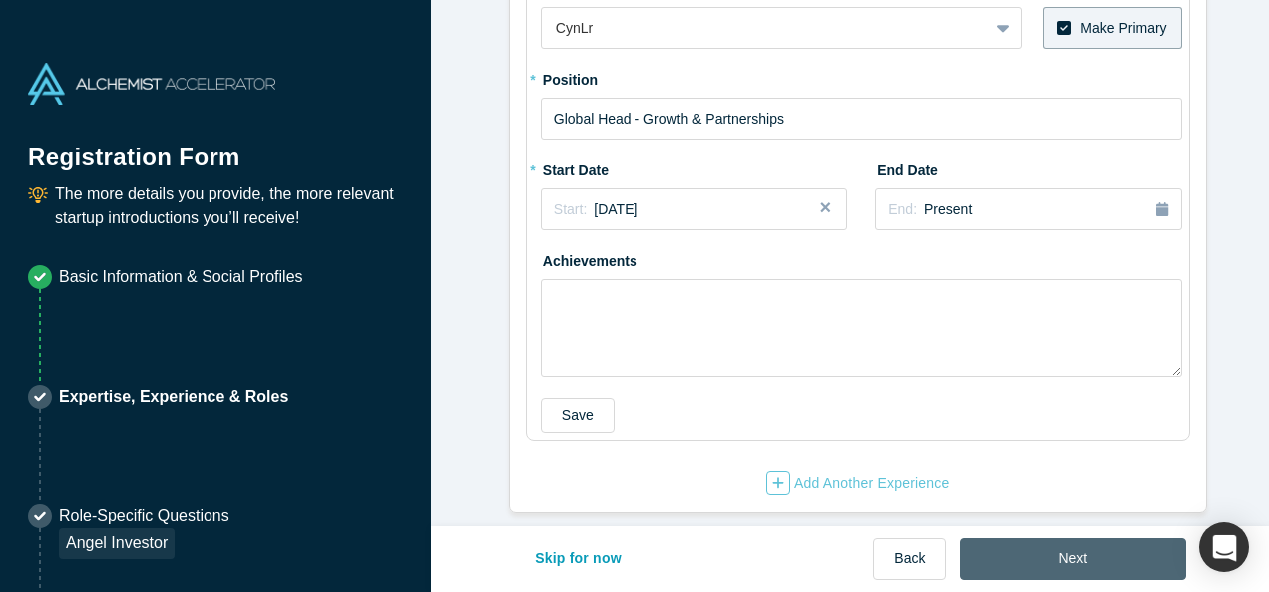
click at [1055, 569] on button "Next" at bounding box center [1072, 560] width 226 height 42
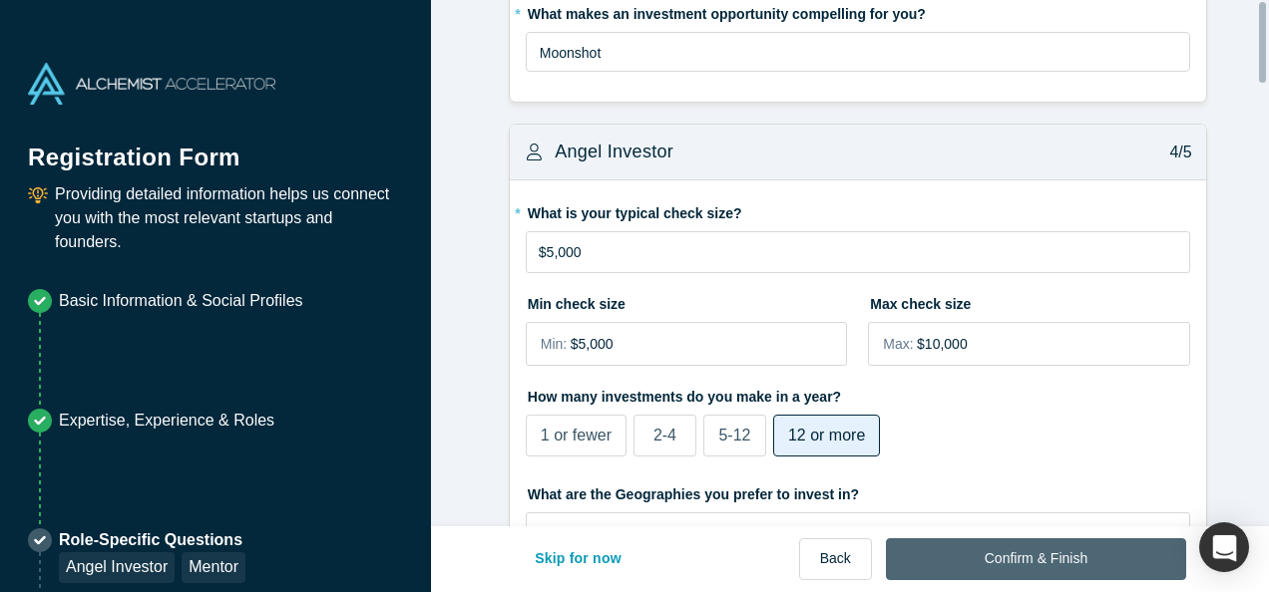
scroll to position [0, 0]
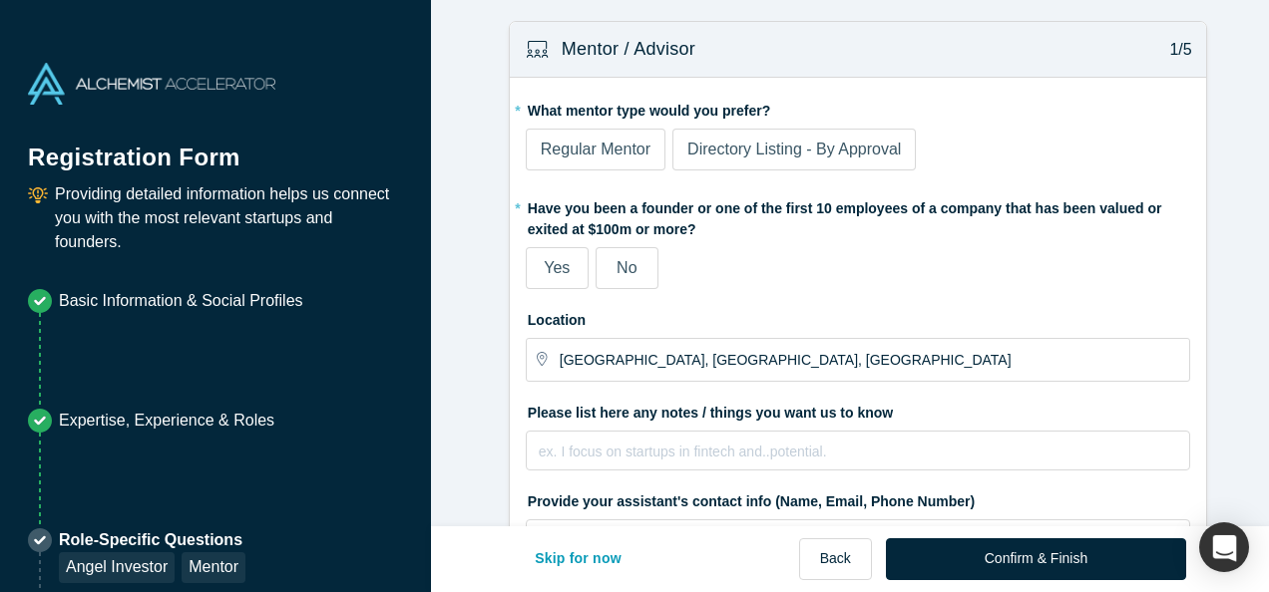
click at [604, 151] on span "Regular Mentor" at bounding box center [596, 149] width 110 height 17
click at [0, 0] on input "Regular Mentor" at bounding box center [0, 0] width 0 height 0
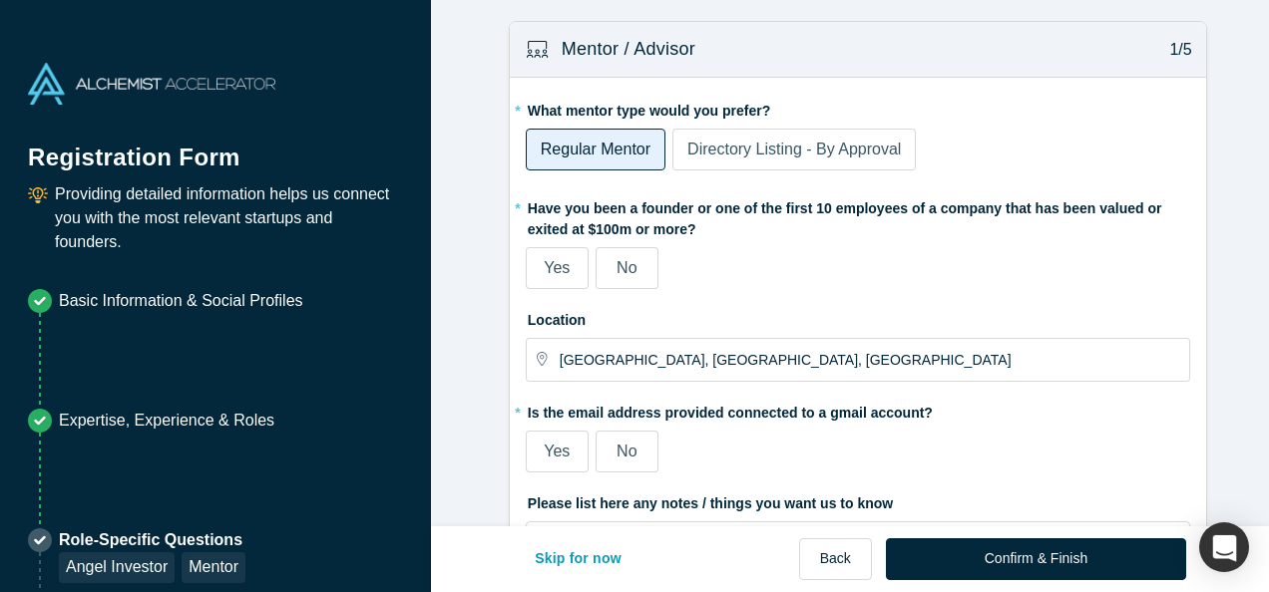
click at [632, 267] on label "No" at bounding box center [626, 268] width 63 height 42
click at [0, 0] on input "No" at bounding box center [0, 0] width 0 height 0
click at [784, 301] on fieldset "* What mentor type would you prefer? Regular Mentor Directory Listing - By Appr…" at bounding box center [858, 502] width 664 height 817
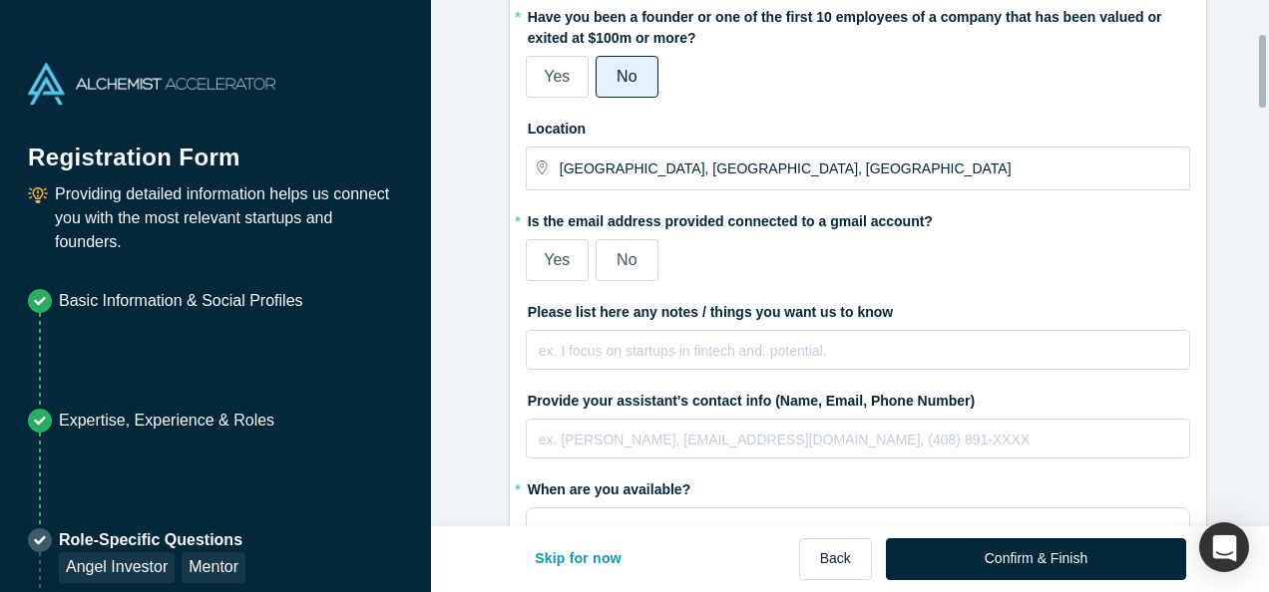
scroll to position [239, 0]
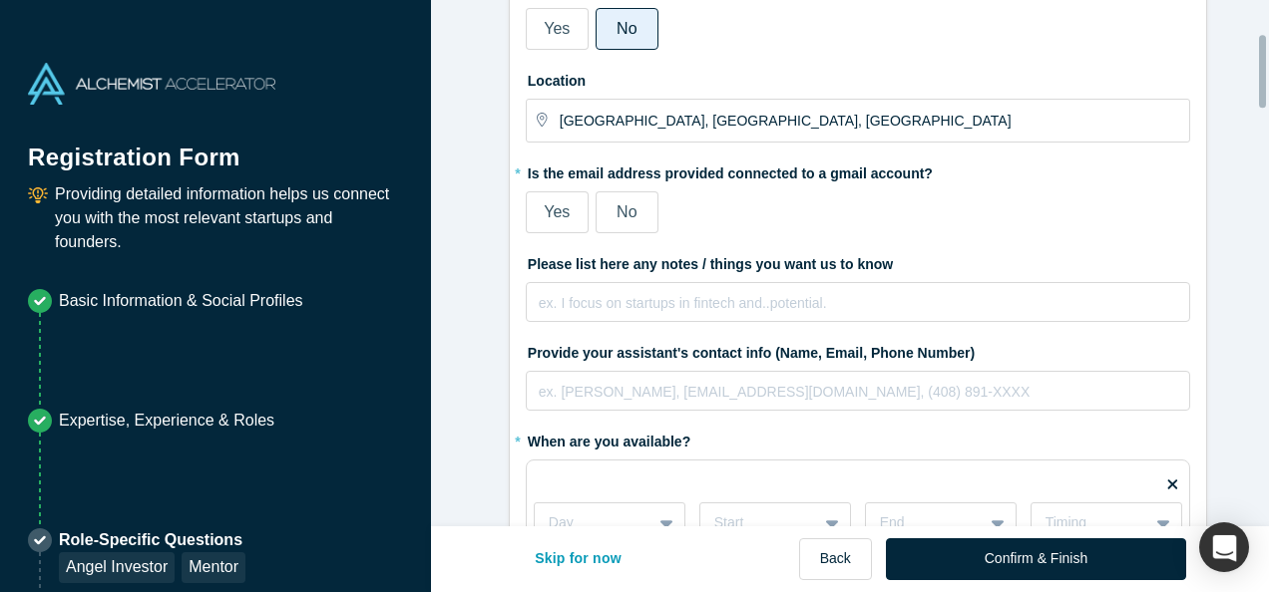
click at [544, 214] on span "Yes" at bounding box center [557, 211] width 26 height 17
click at [0, 0] on input "Yes" at bounding box center [0, 0] width 0 height 0
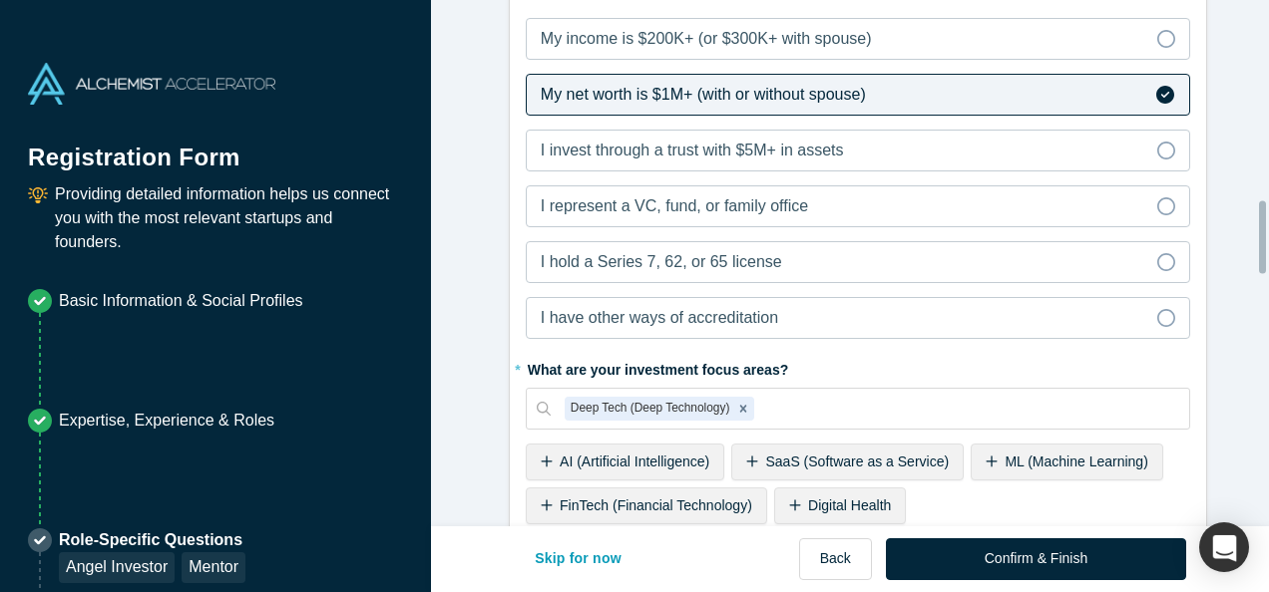
scroll to position [1675, 0]
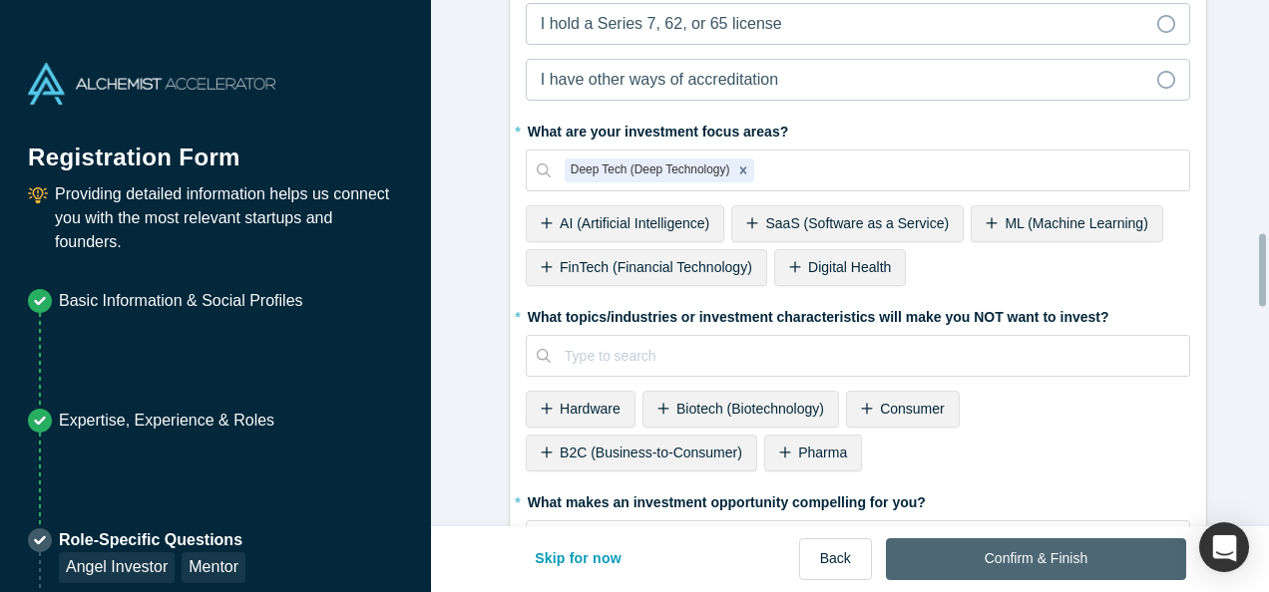
click at [1000, 565] on button "Confirm & Finish" at bounding box center [1036, 560] width 300 height 42
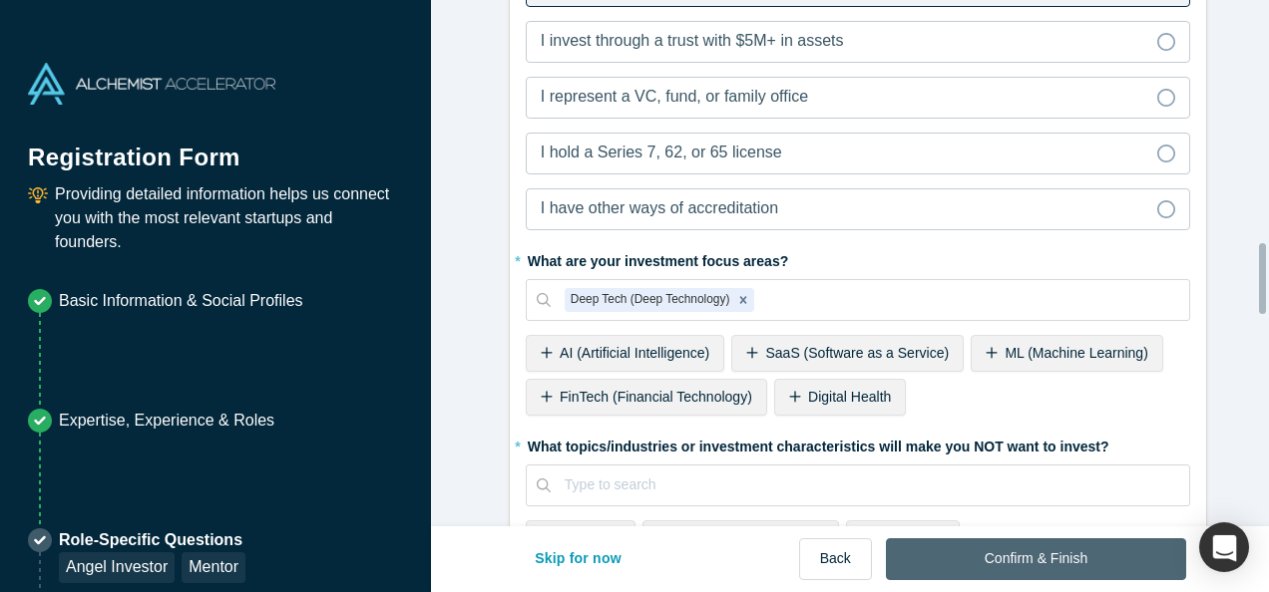
scroll to position [0, 0]
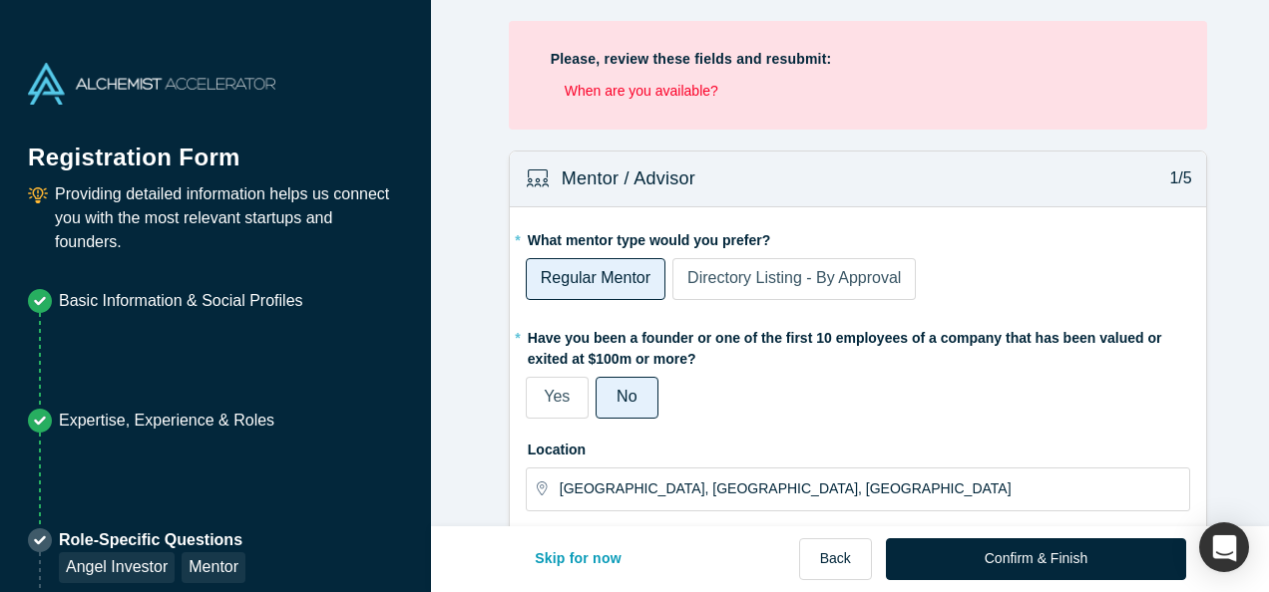
click at [672, 92] on li "When are you available?" at bounding box center [864, 91] width 600 height 21
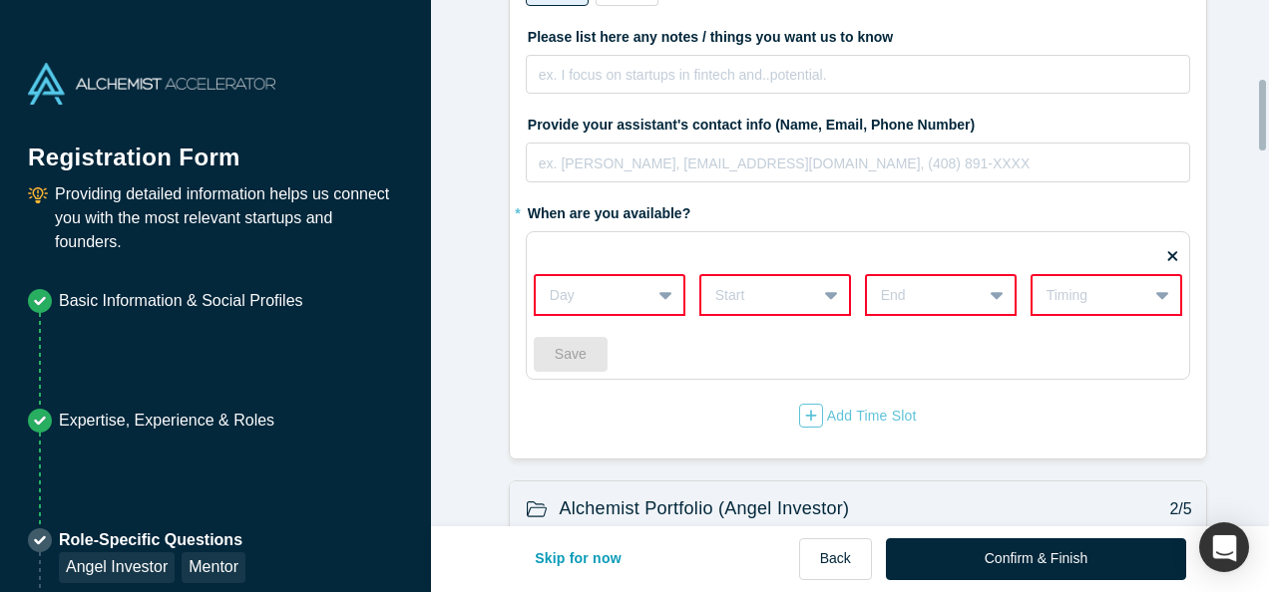
scroll to position [604, 0]
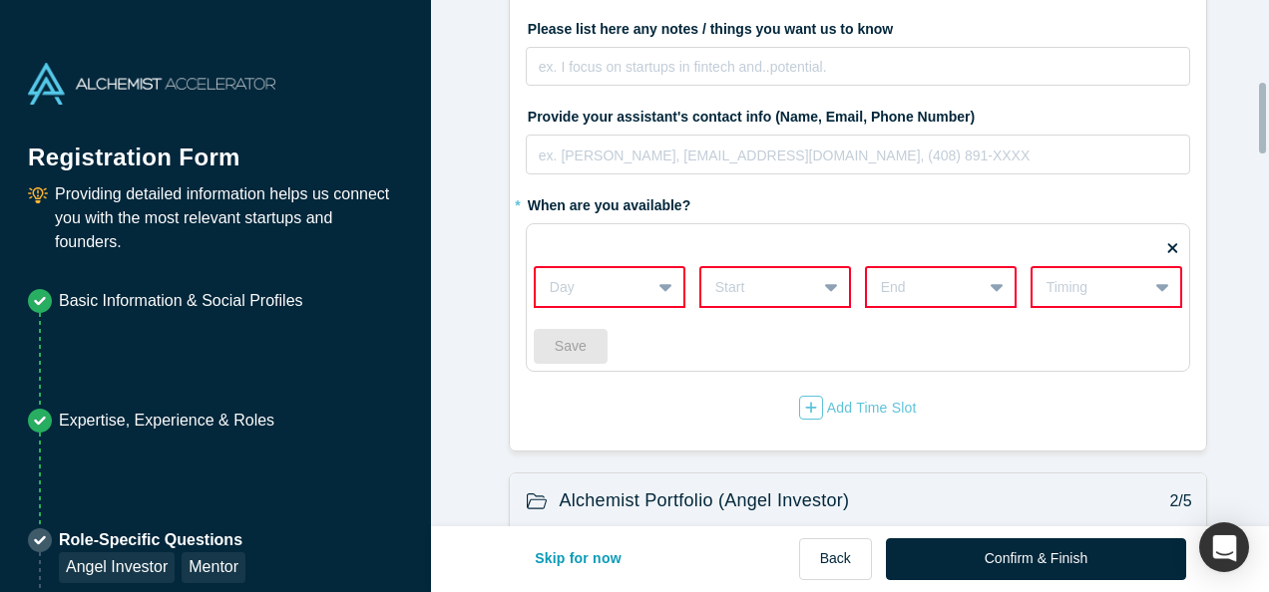
drag, startPoint x: 1263, startPoint y: 26, endPoint x: 1262, endPoint y: 107, distance: 80.8
click at [1262, 107] on div at bounding box center [1262, 118] width 7 height 71
click at [662, 277] on icon at bounding box center [665, 287] width 13 height 20
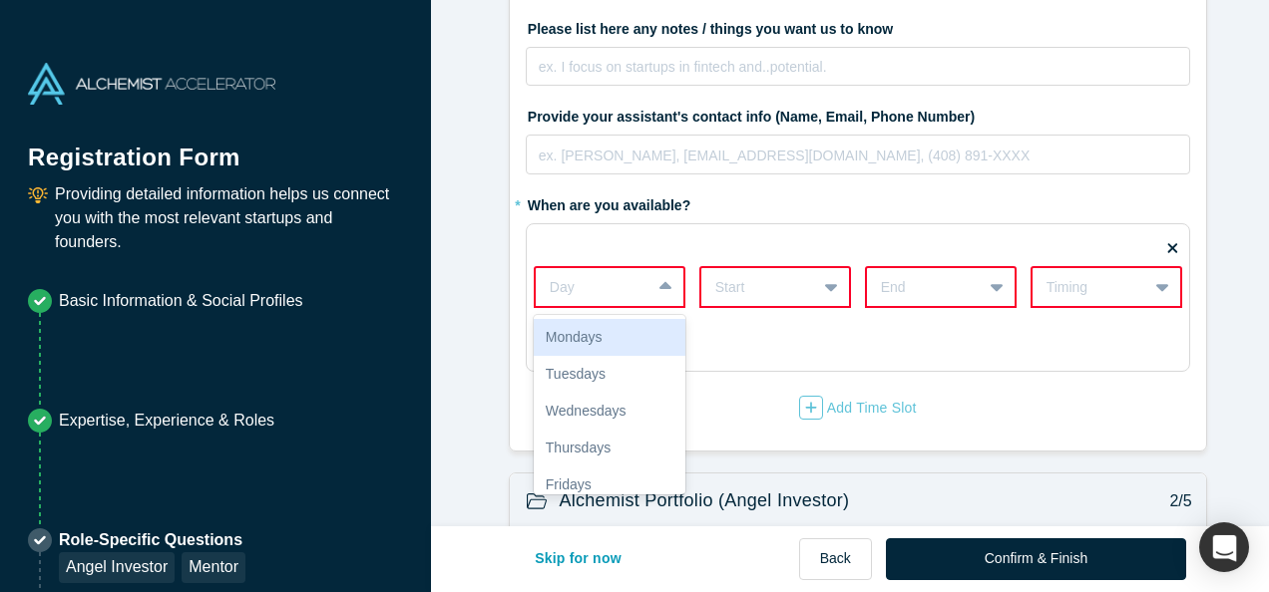
scroll to position [87, 0]
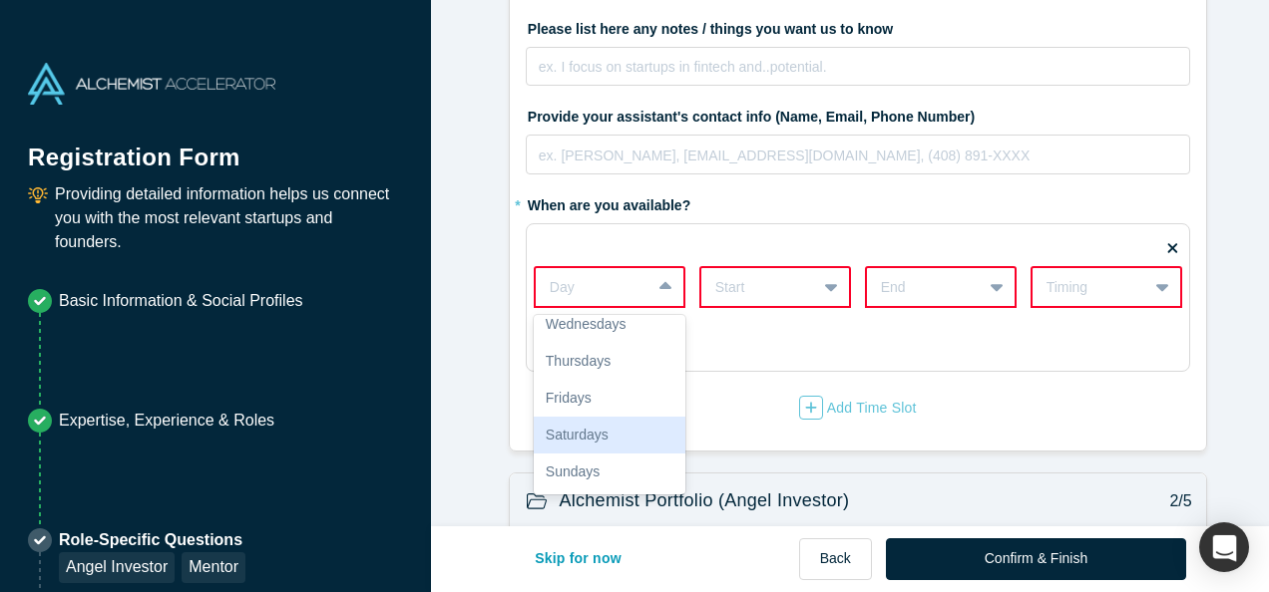
click at [584, 431] on div "Saturdays" at bounding box center [610, 435] width 152 height 37
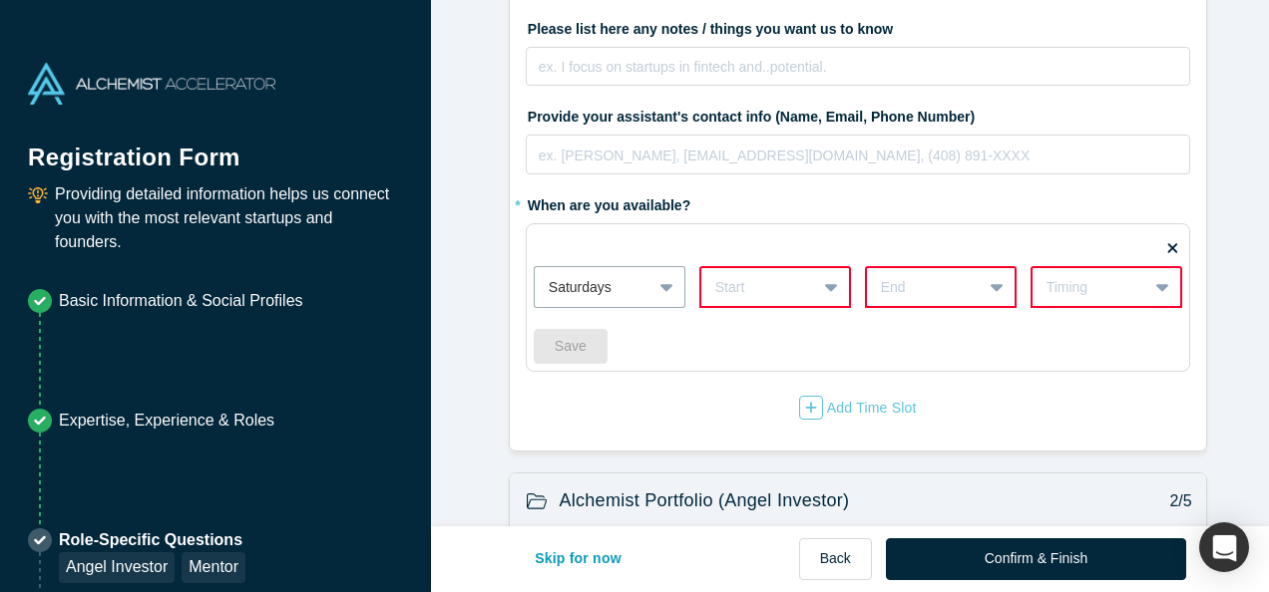
click at [825, 285] on icon at bounding box center [831, 287] width 13 height 20
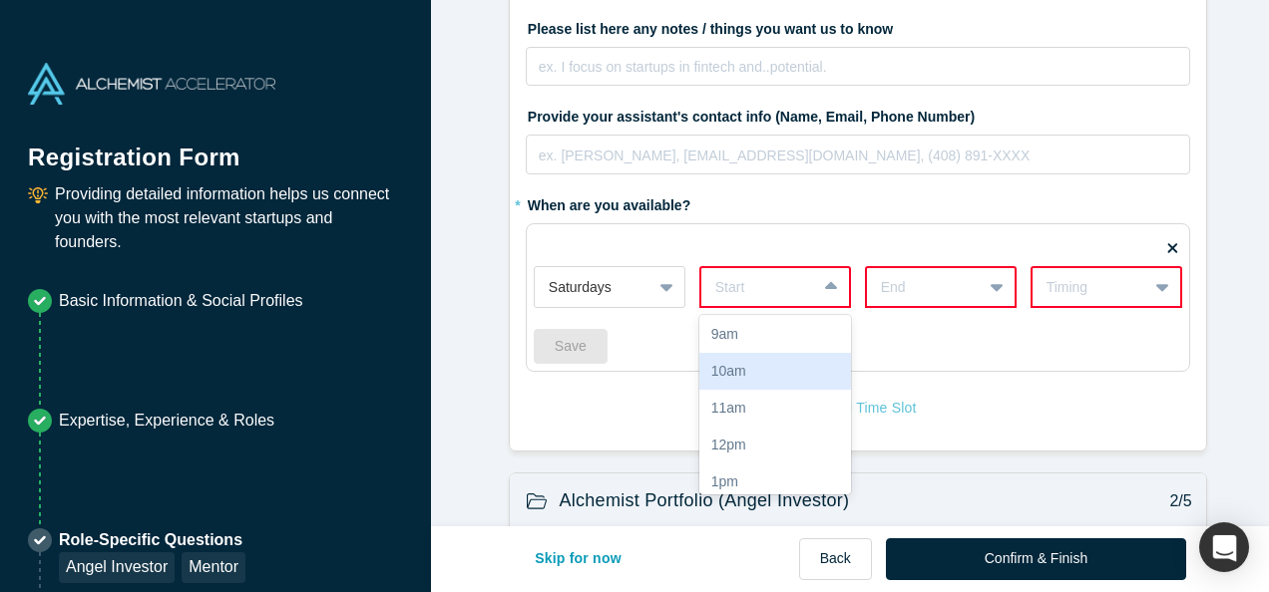
click at [730, 375] on div "10am" at bounding box center [775, 371] width 152 height 37
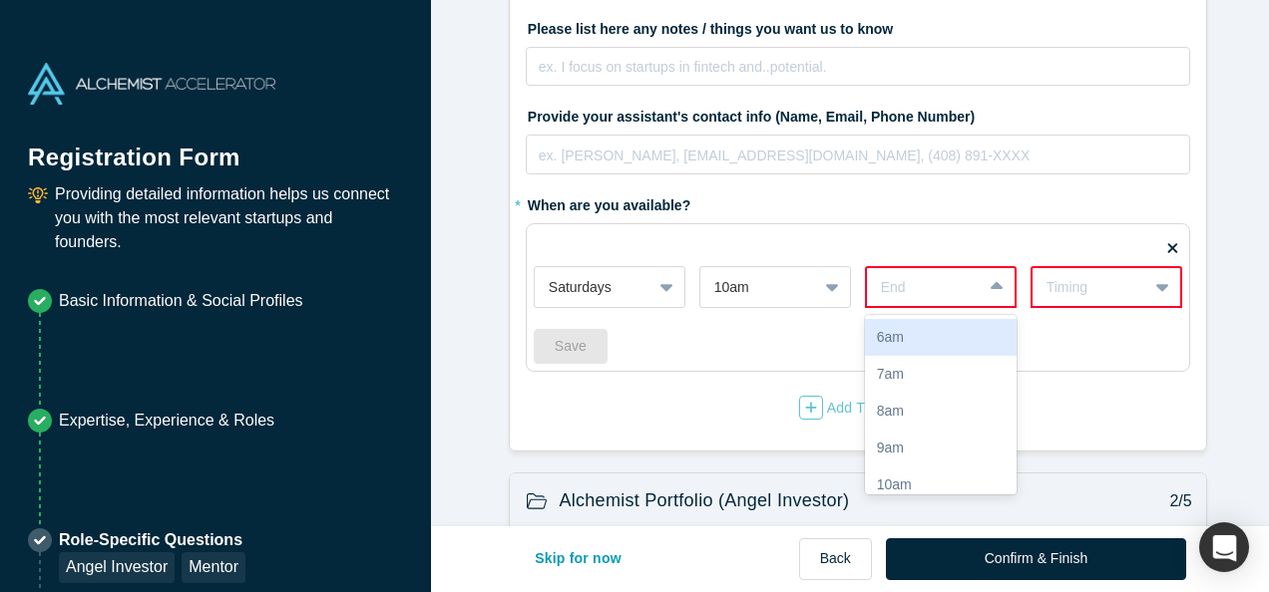
click at [996, 281] on div at bounding box center [998, 287] width 32 height 36
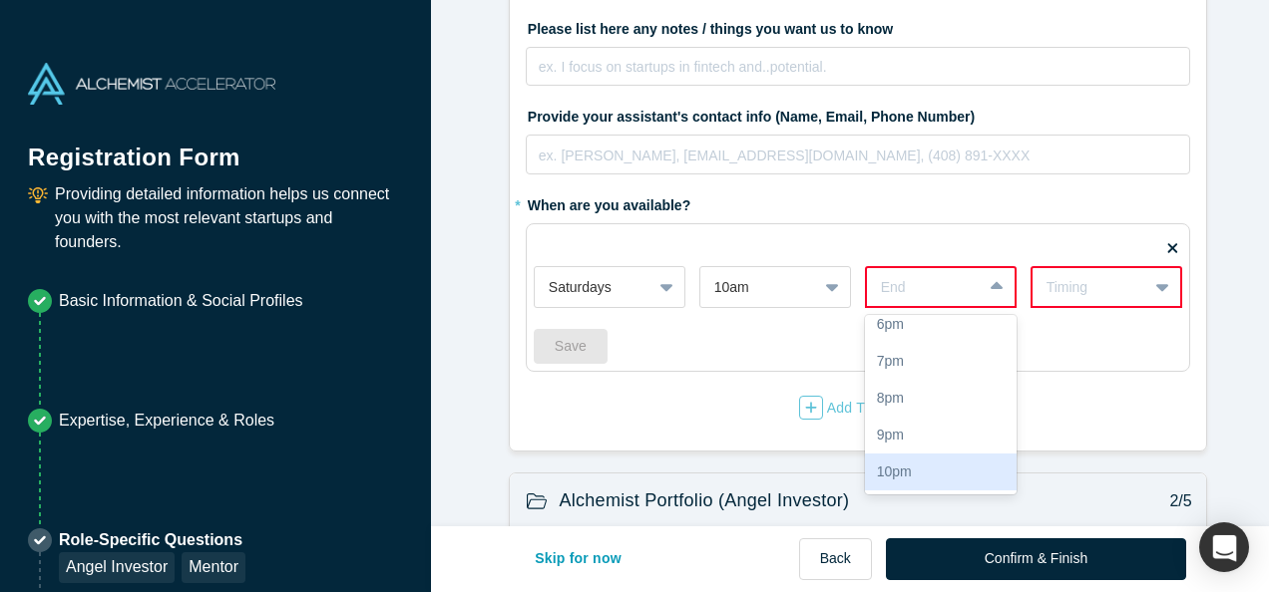
click at [913, 468] on div "10pm" at bounding box center [941, 472] width 152 height 37
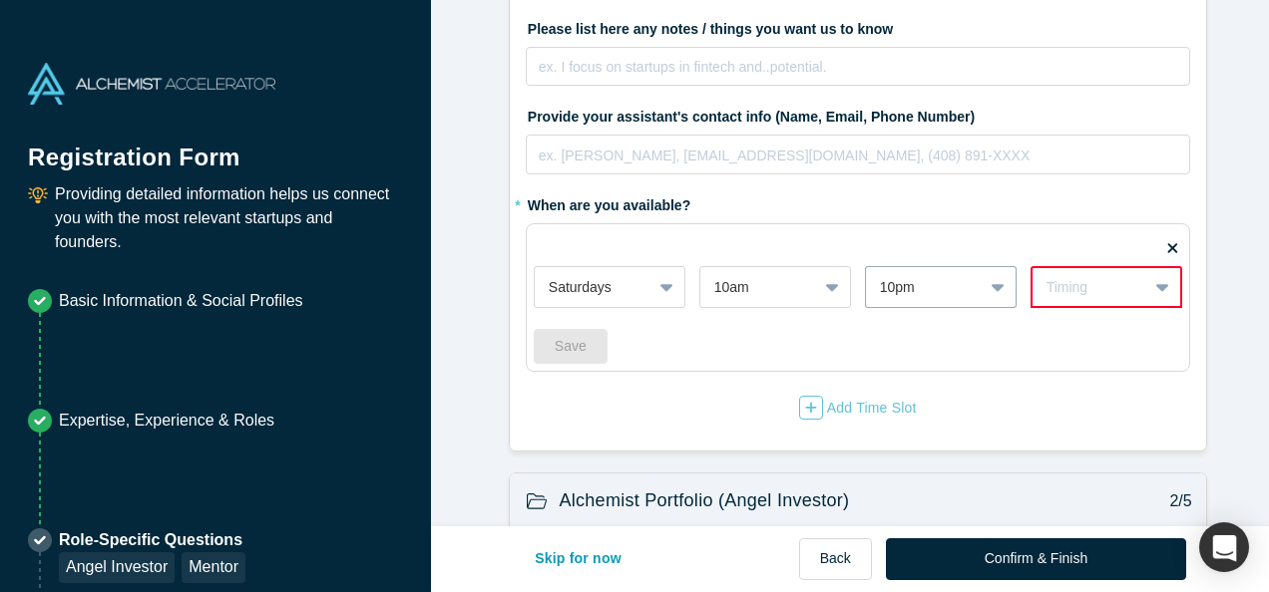
click at [1115, 275] on div "Timing" at bounding box center [1089, 287] width 115 height 25
click at [1051, 351] on div "Weekly" at bounding box center [1106, 337] width 152 height 37
click at [542, 352] on button "Save" at bounding box center [571, 347] width 74 height 35
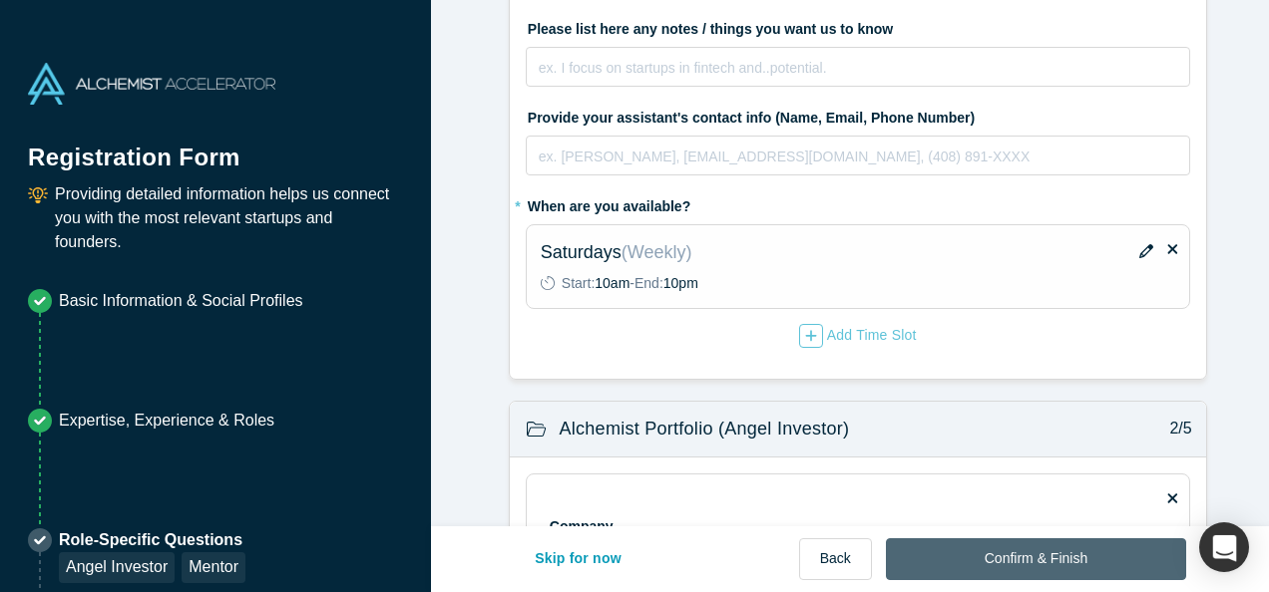
click at [948, 570] on button "Confirm & Finish" at bounding box center [1036, 560] width 300 height 42
